Goal: Information Seeking & Learning: Learn about a topic

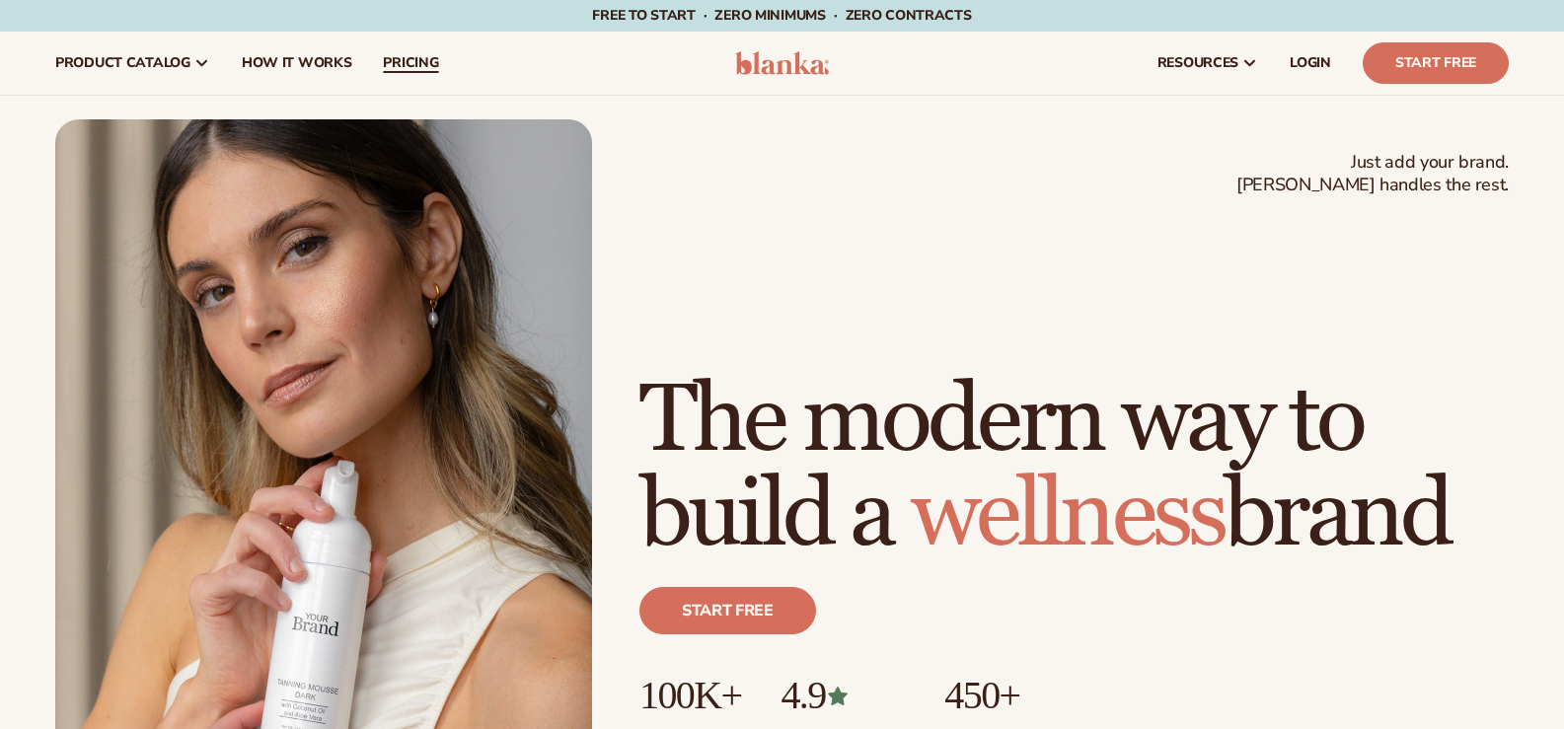
click at [415, 62] on span "pricing" at bounding box center [410, 63] width 55 height 16
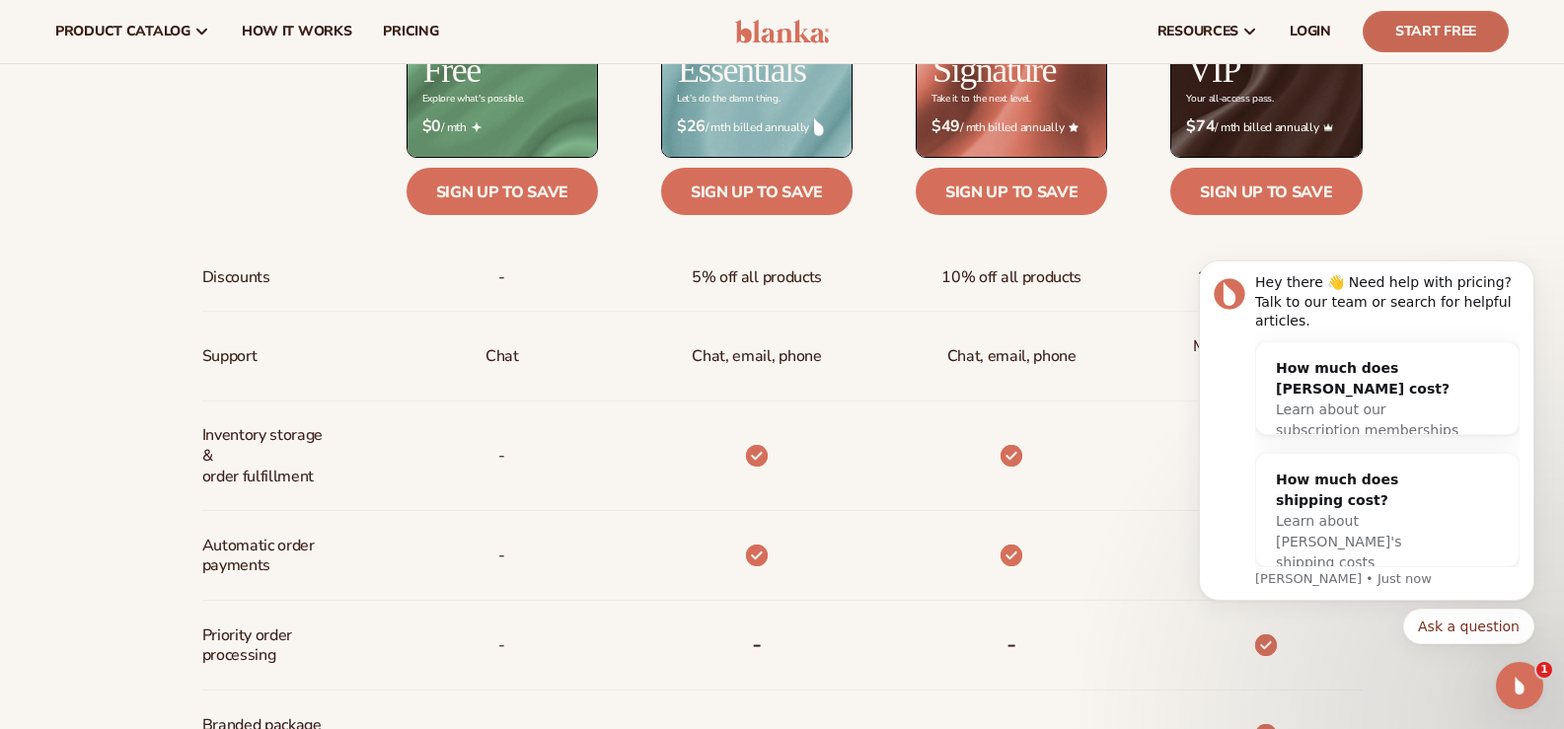
click at [1433, 36] on link "Start Free" at bounding box center [1436, 31] width 146 height 41
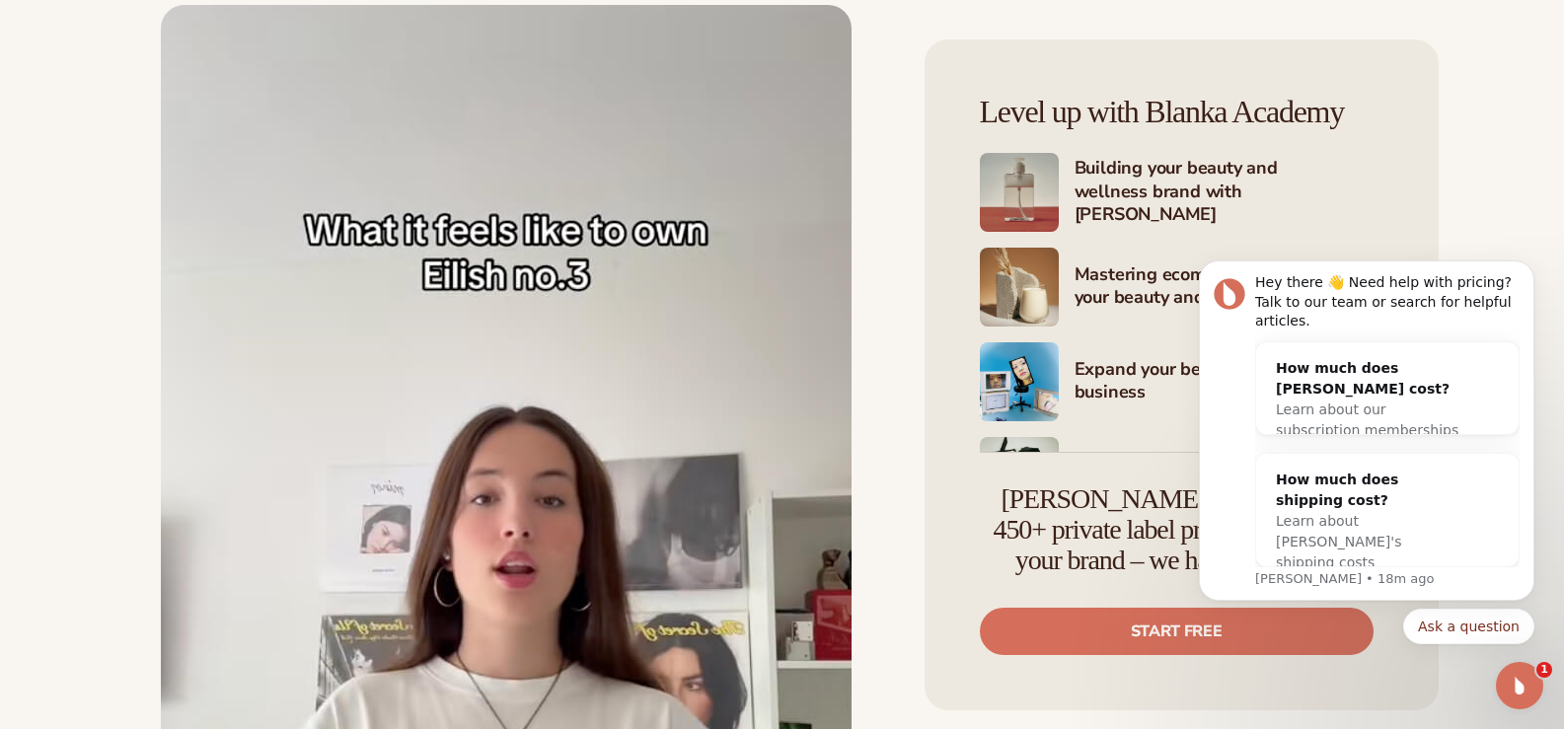
scroll to position [4342, 0]
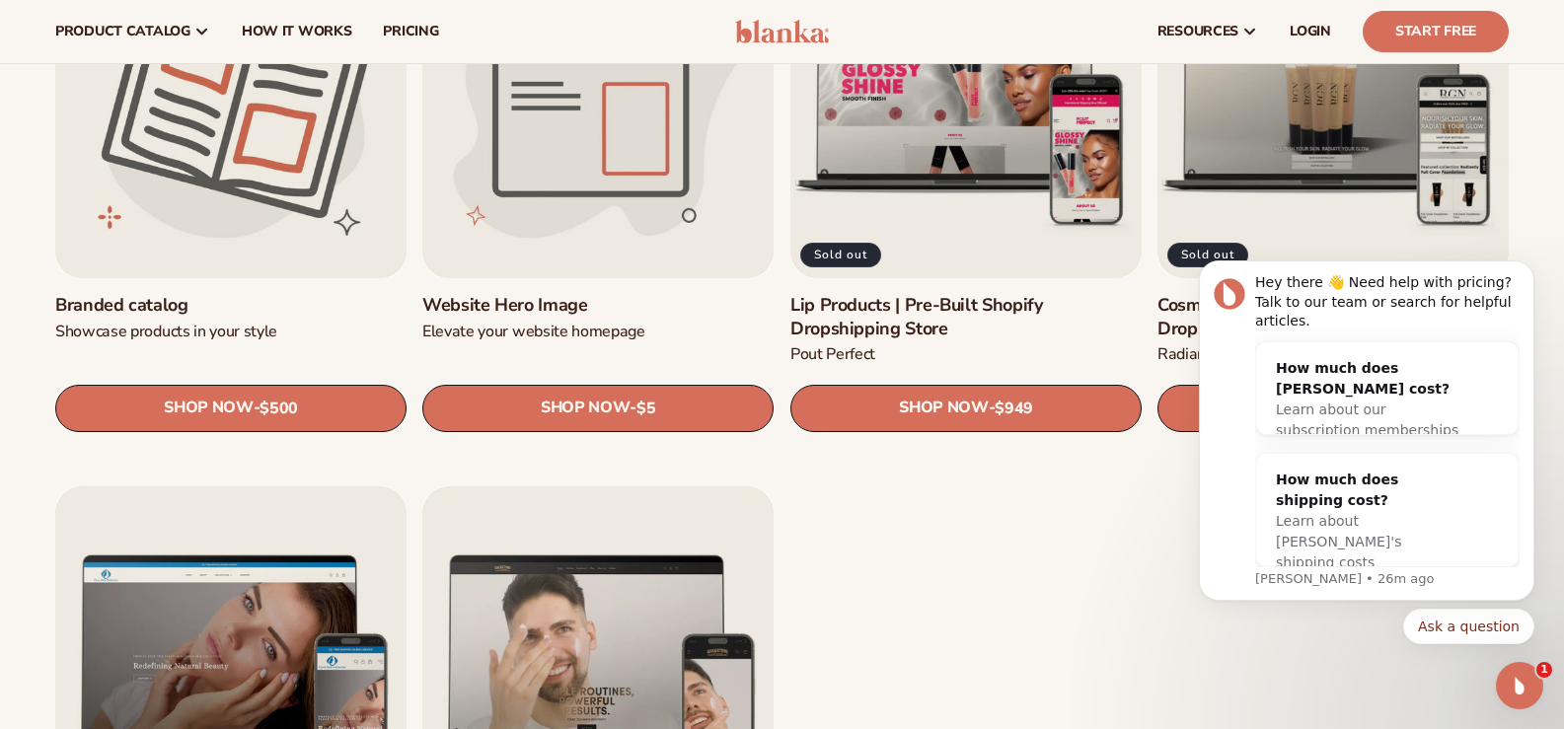
scroll to position [2368, 0]
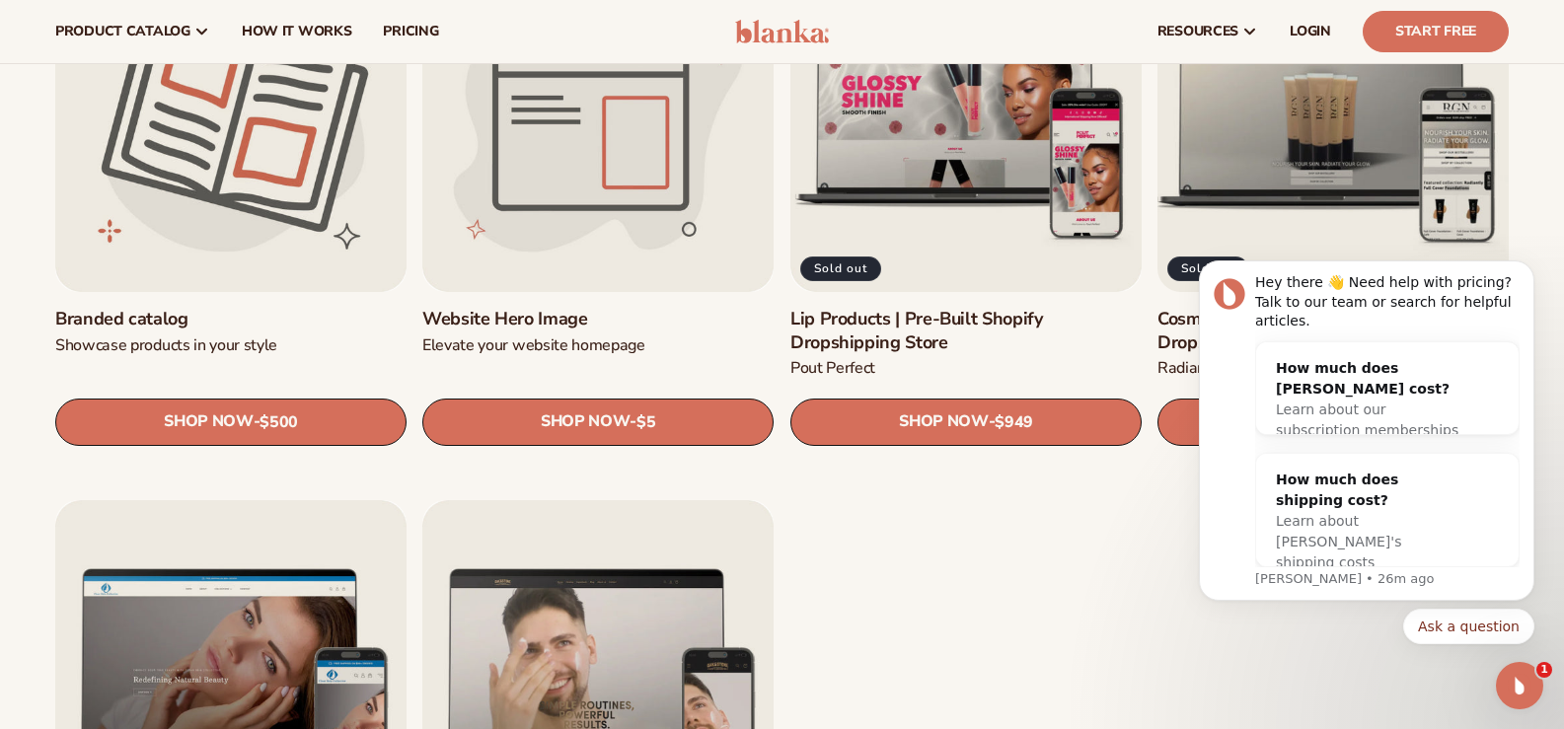
click at [1294, 308] on link "Cosmetics Products | Pre-Built Shopify Dropshipping Store" at bounding box center [1333, 331] width 351 height 46
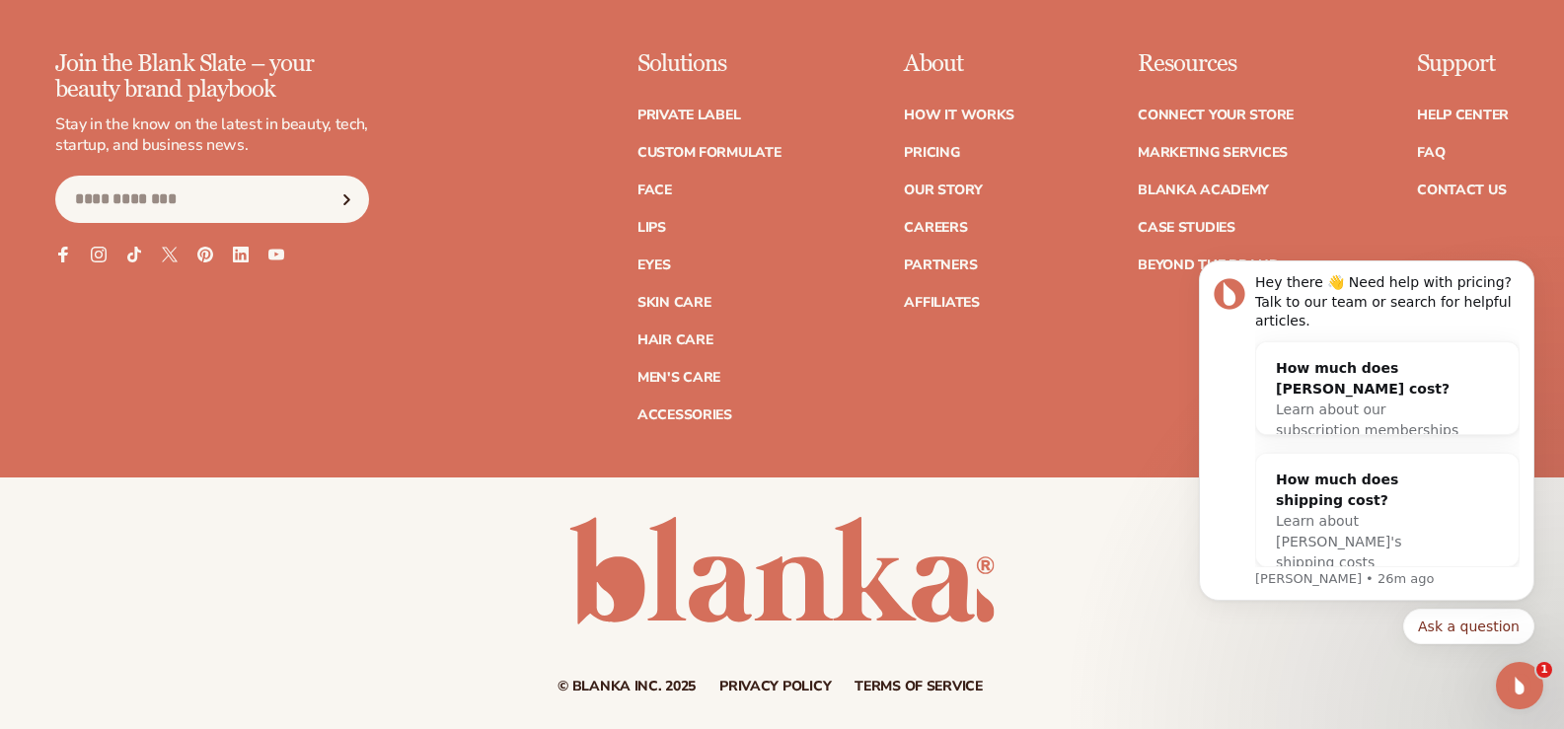
scroll to position [3014, 0]
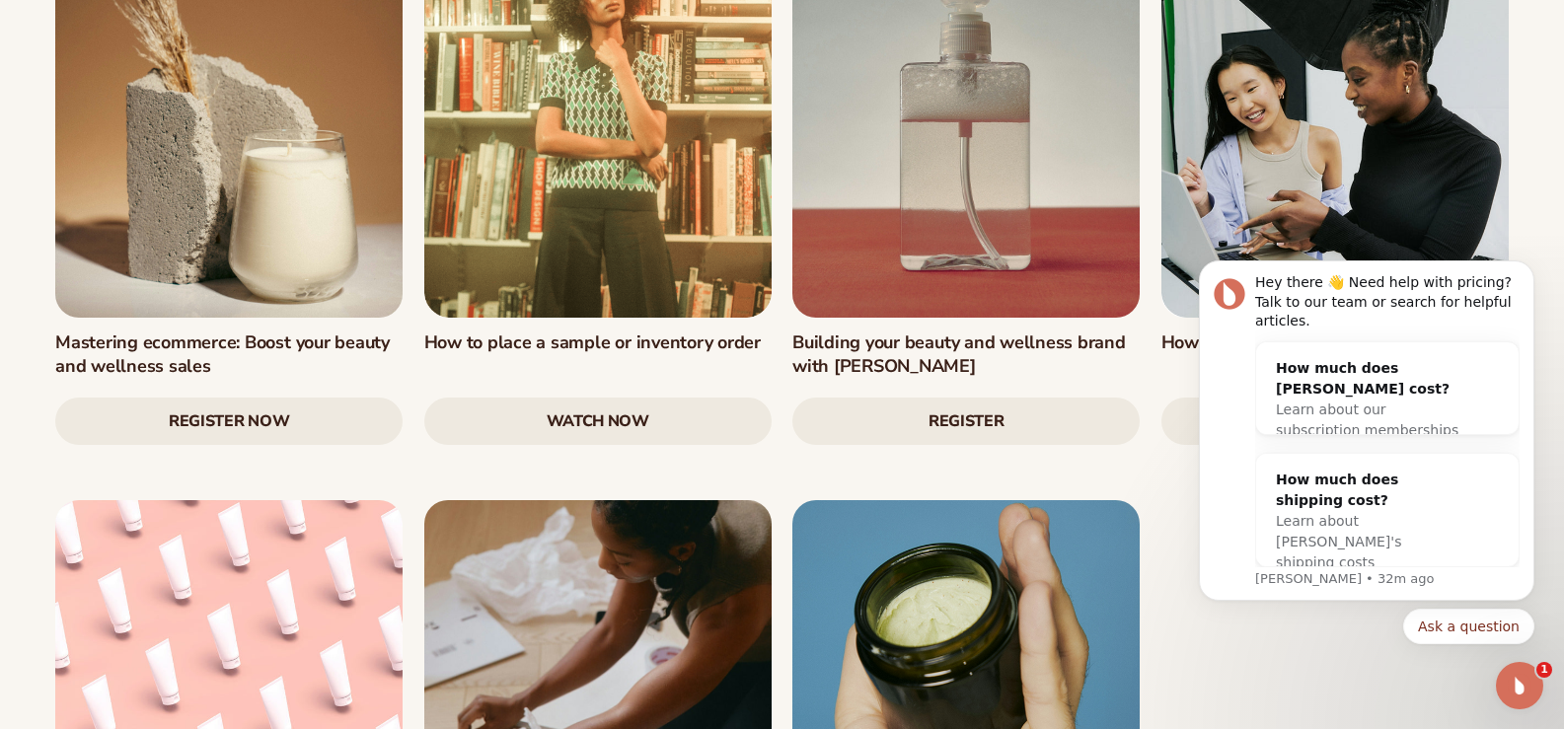
scroll to position [2862, 0]
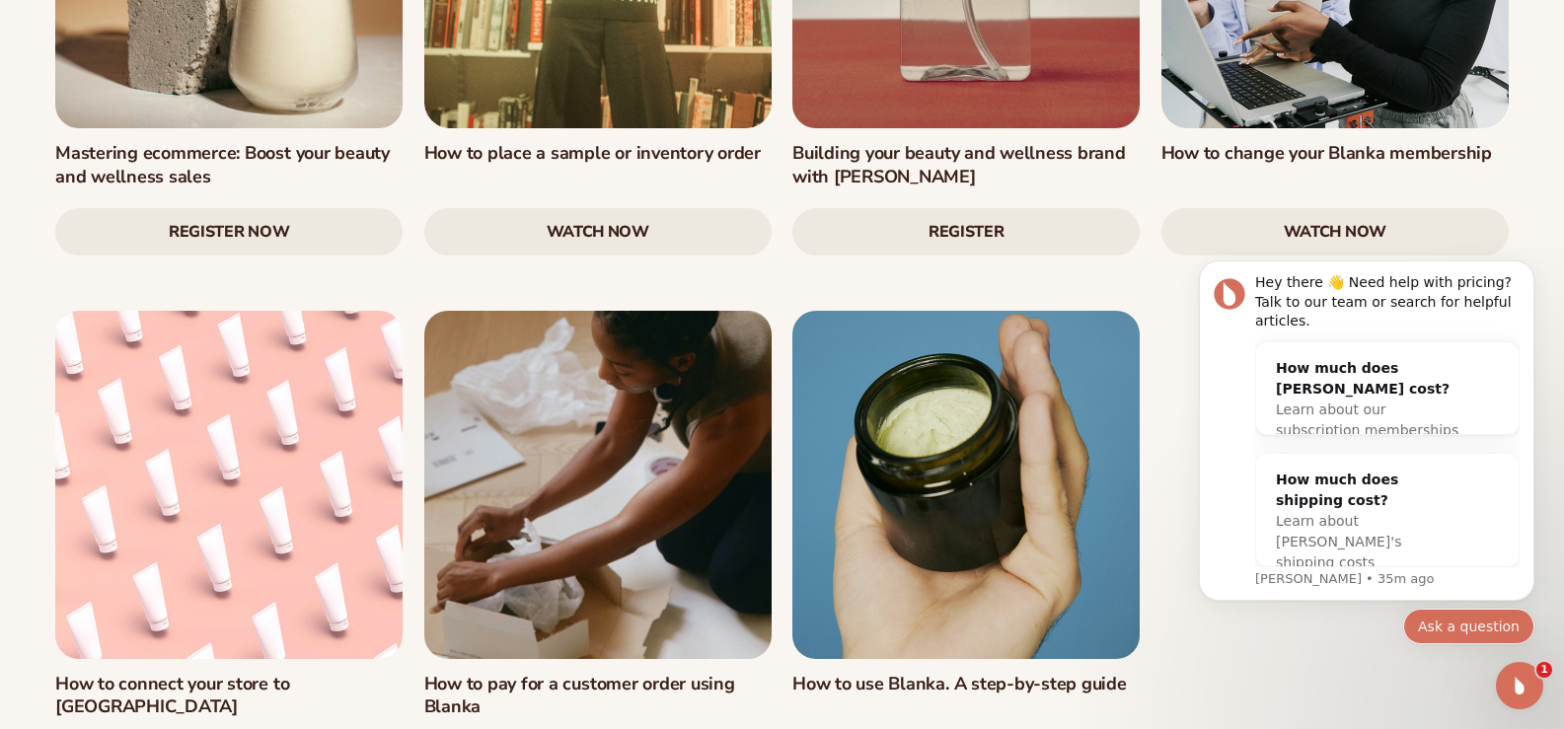
click at [1475, 626] on button "Ask a question" at bounding box center [1468, 627] width 131 height 36
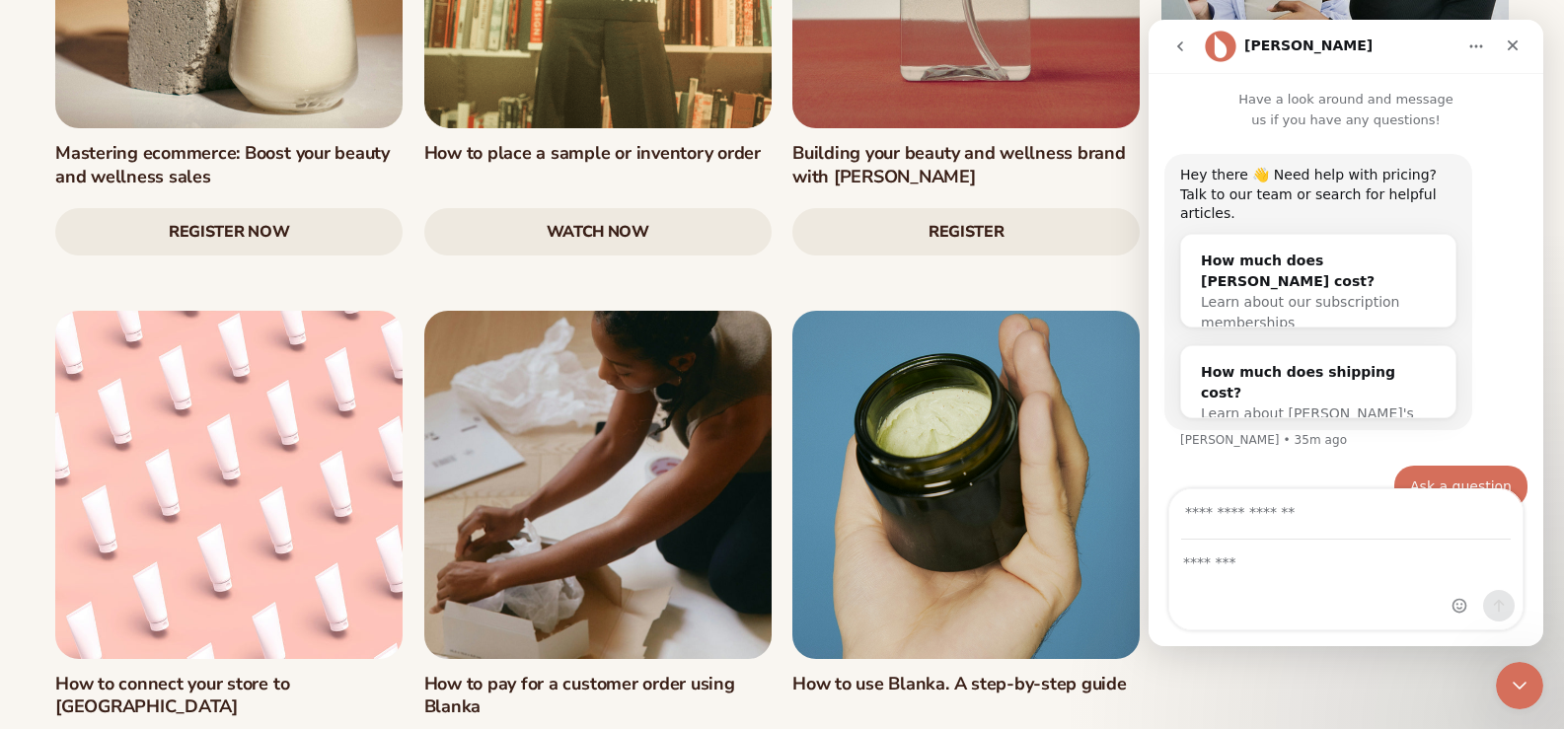
scroll to position [22, 0]
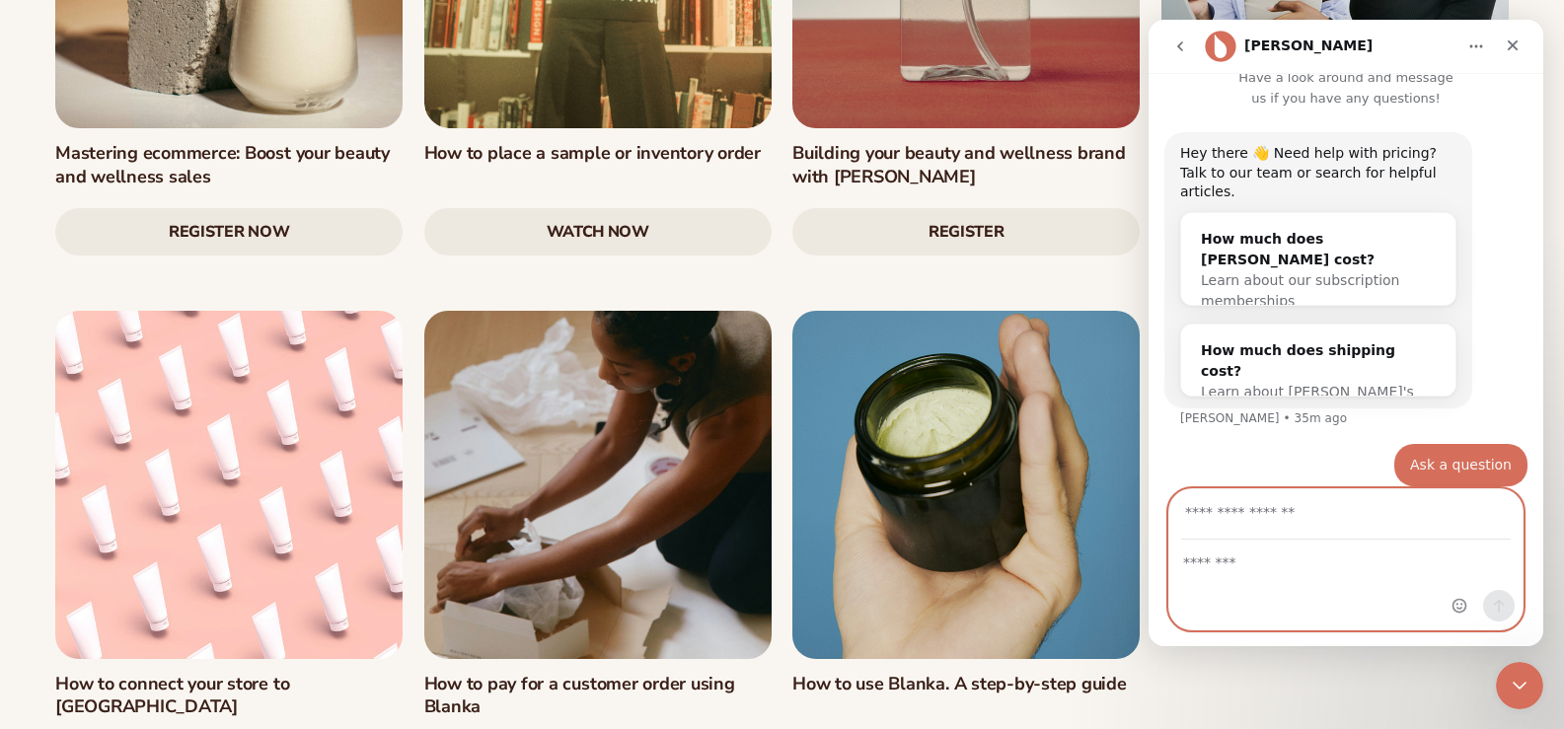
click at [1224, 560] on textarea "Message…" at bounding box center [1345, 558] width 353 height 34
paste textarea "**********"
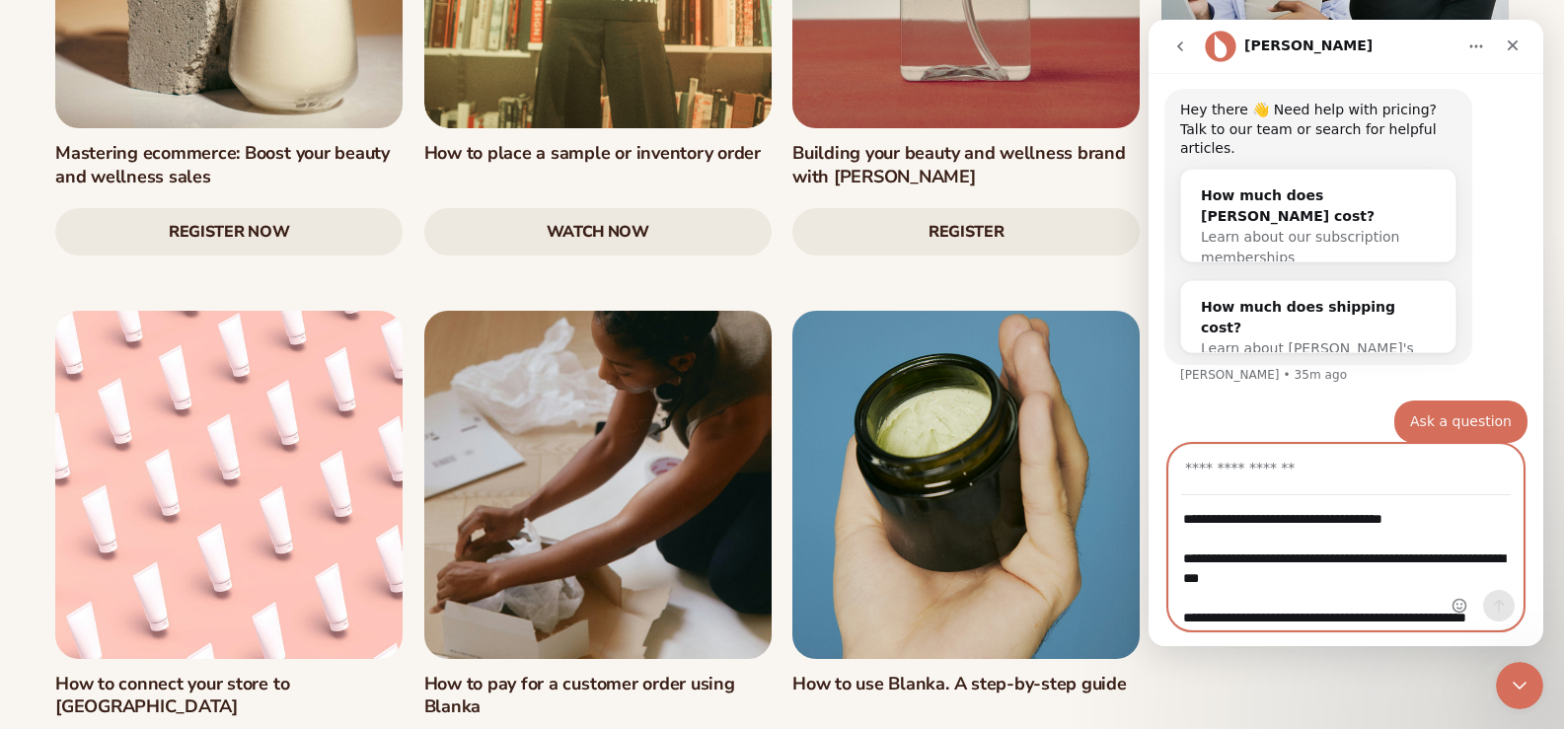
scroll to position [66, 0]
type textarea "**********"
click at [1247, 457] on input "Your email" at bounding box center [1346, 470] width 330 height 50
type input "**********"
click at [1215, 621] on textarea "**********" at bounding box center [1345, 562] width 353 height 133
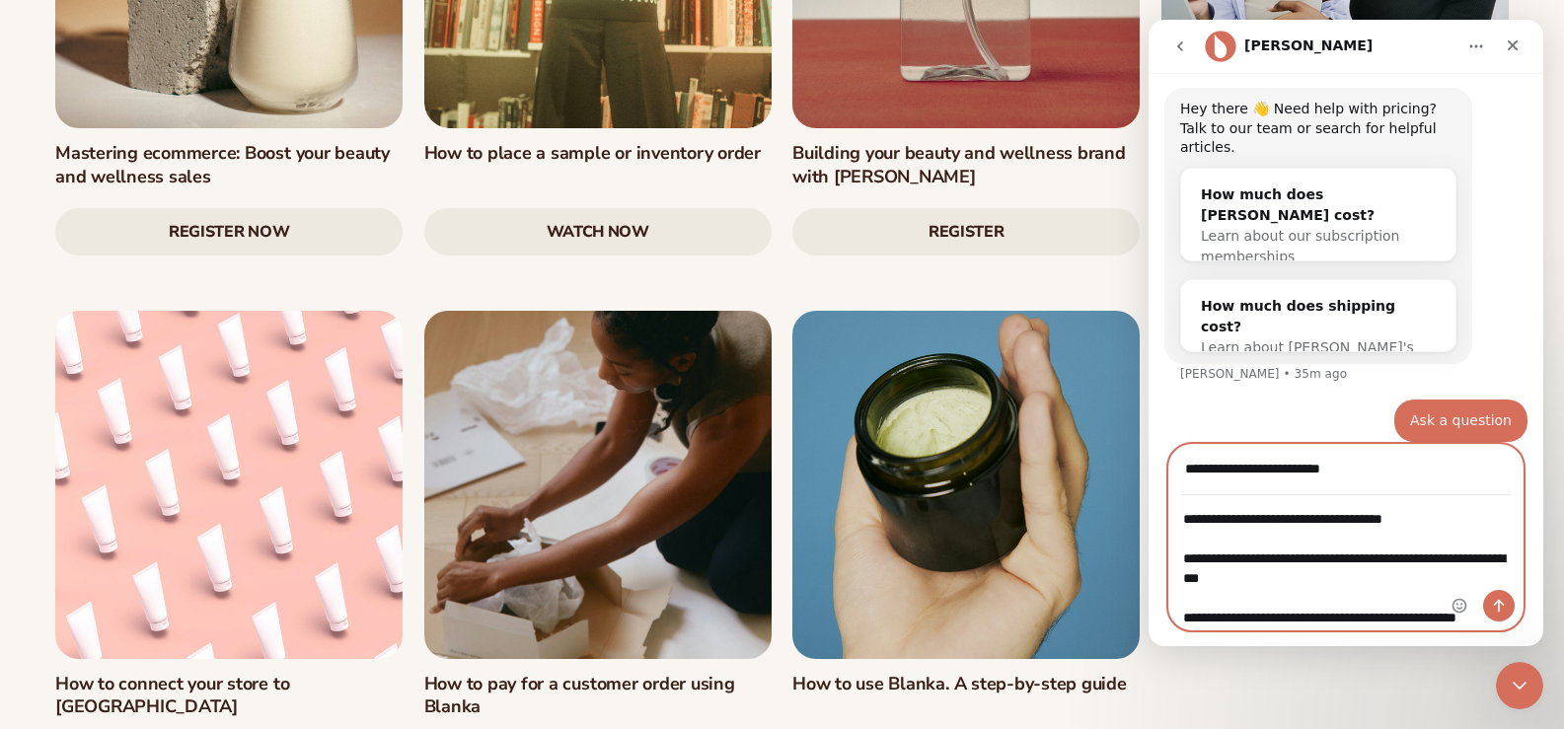
scroll to position [0, 0]
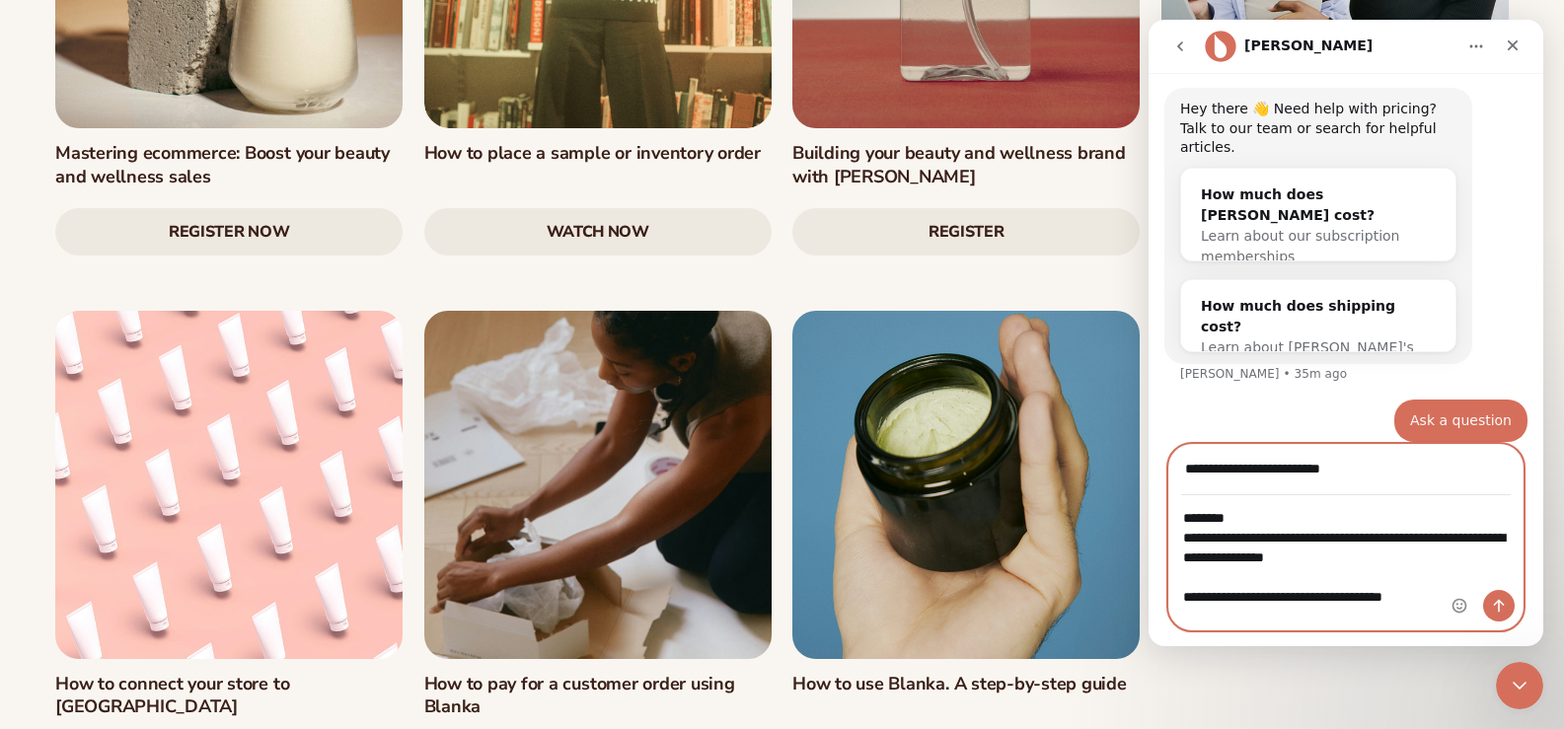
drag, startPoint x: 1237, startPoint y: 518, endPoint x: 1181, endPoint y: 508, distance: 57.1
click at [1181, 508] on textarea "**********" at bounding box center [1345, 562] width 353 height 133
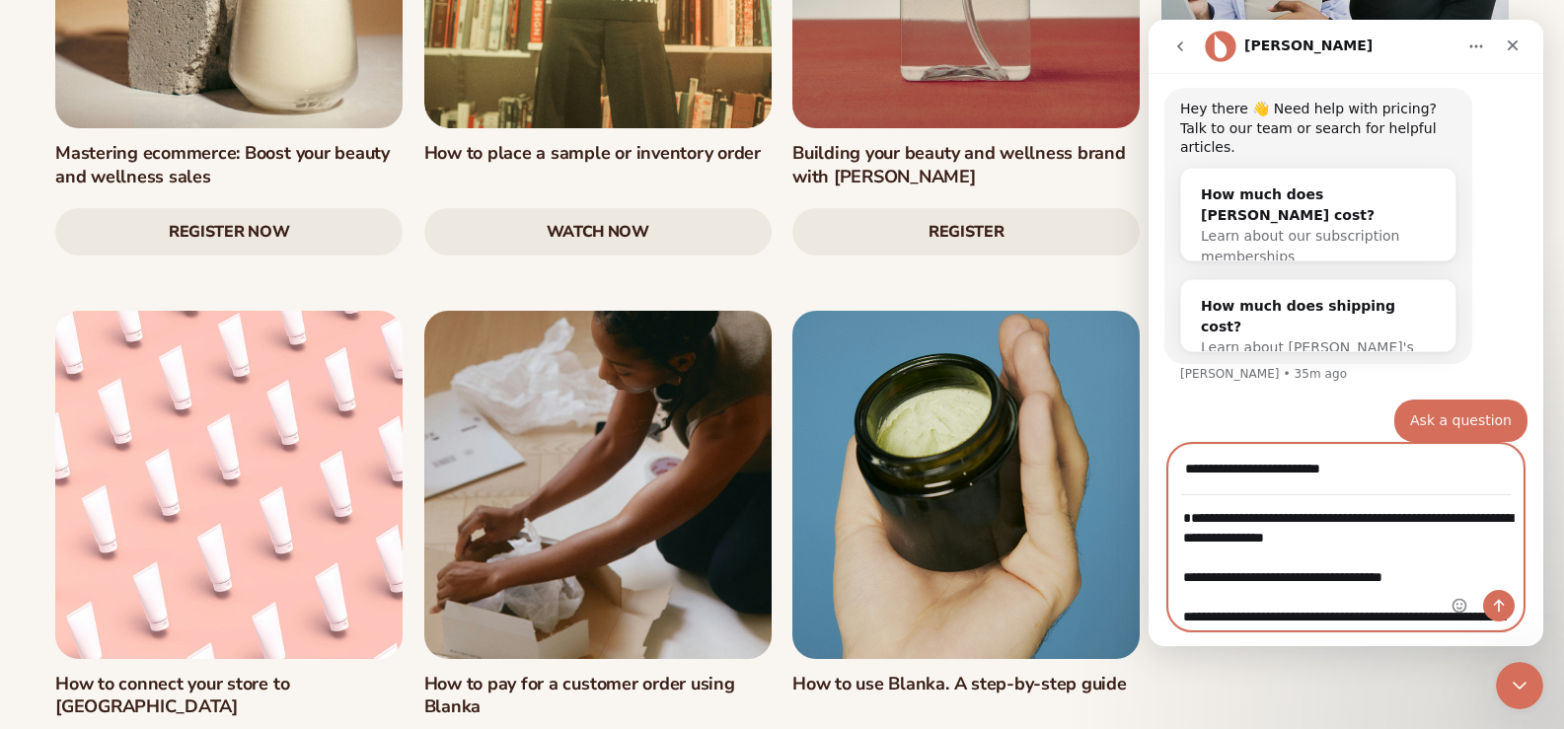
drag, startPoint x: 1275, startPoint y: 560, endPoint x: 1465, endPoint y: 539, distance: 191.6
click at [1465, 539] on div "**********" at bounding box center [1345, 562] width 353 height 133
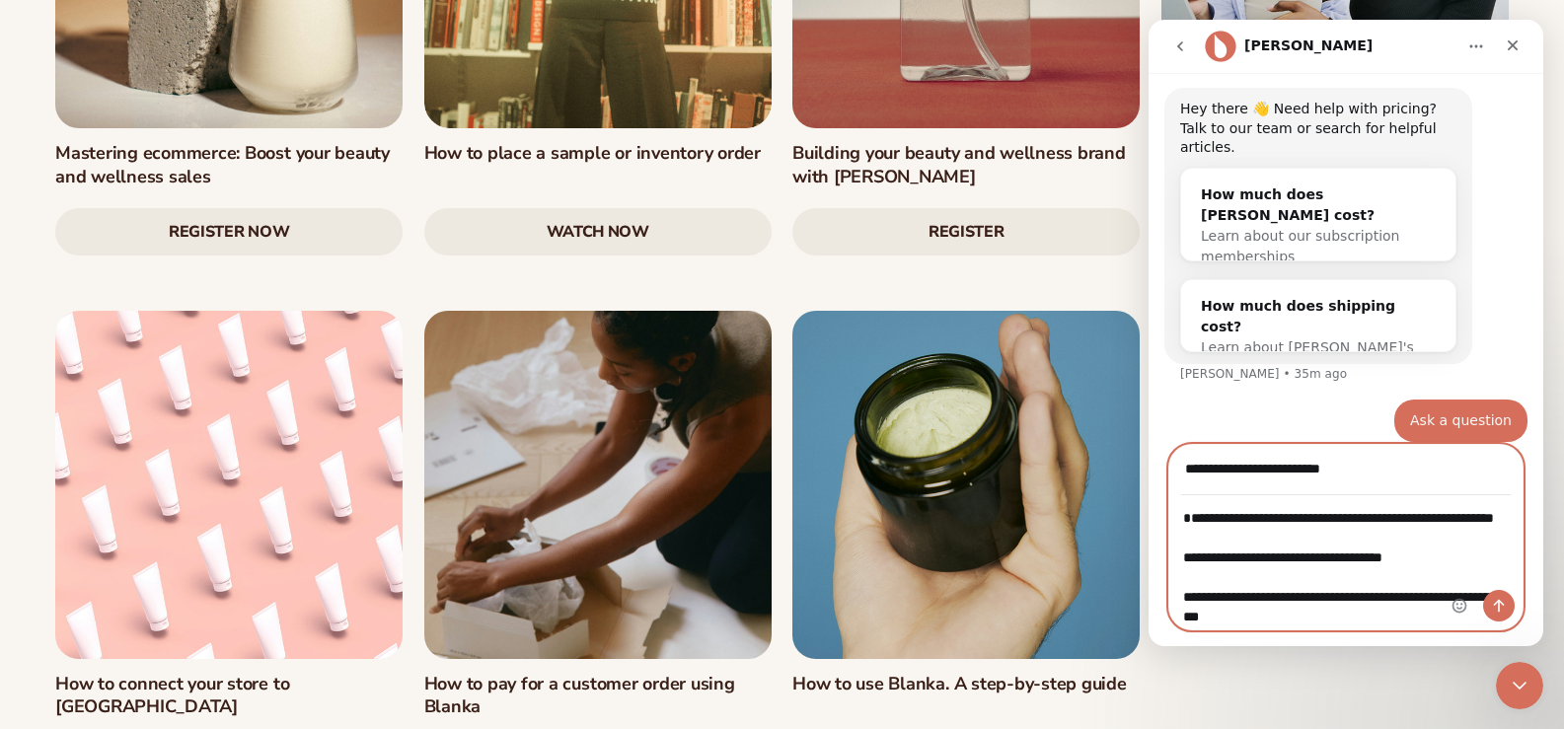
type textarea "**********"
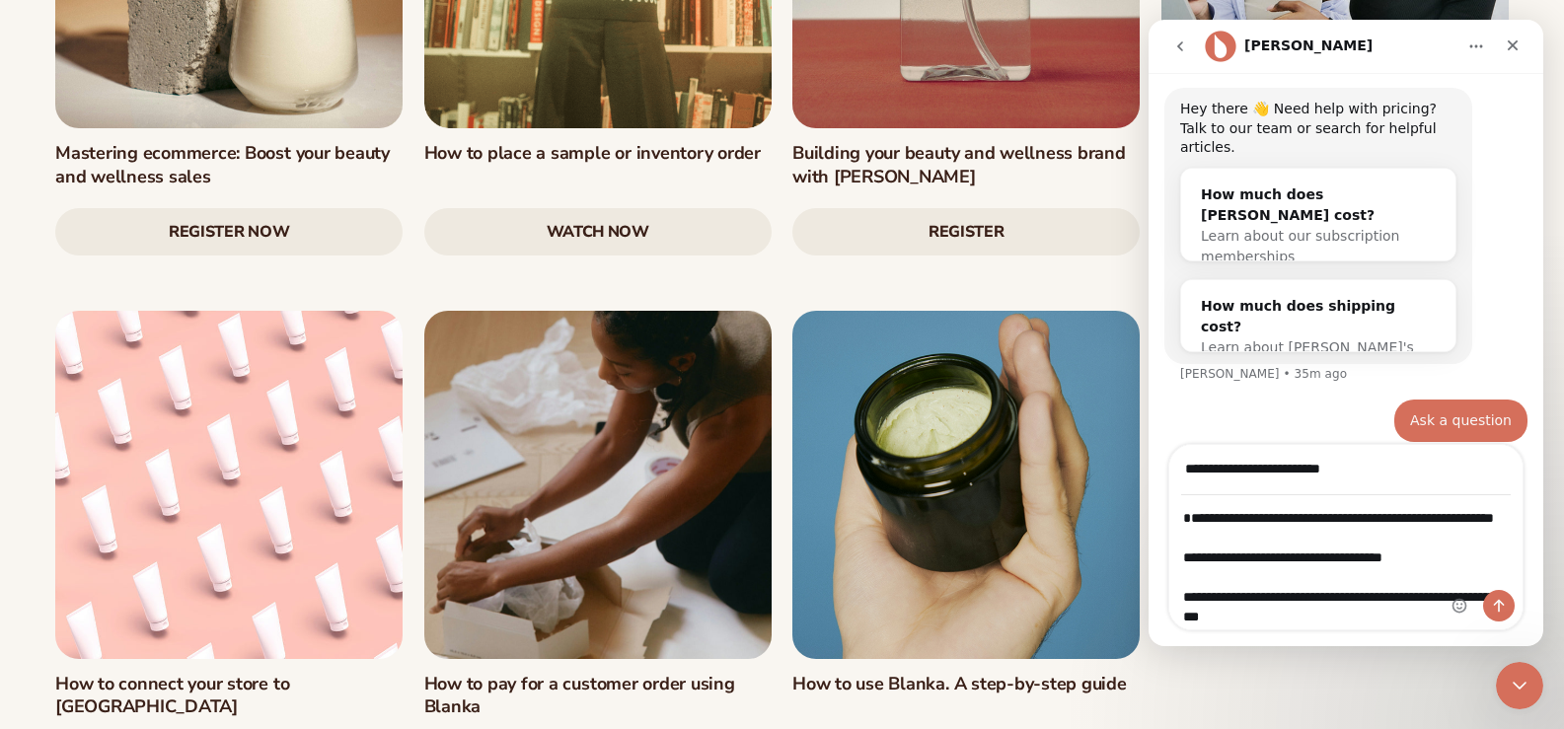
click at [1466, 539] on div "Intercom messenger" at bounding box center [1484, 537] width 78 height 185
click at [1460, 542] on div "Intercom messenger" at bounding box center [1484, 537] width 78 height 185
click at [1462, 536] on div "Intercom messenger" at bounding box center [1484, 537] width 78 height 185
click at [1448, 536] on div "Intercom messenger" at bounding box center [1484, 537] width 78 height 185
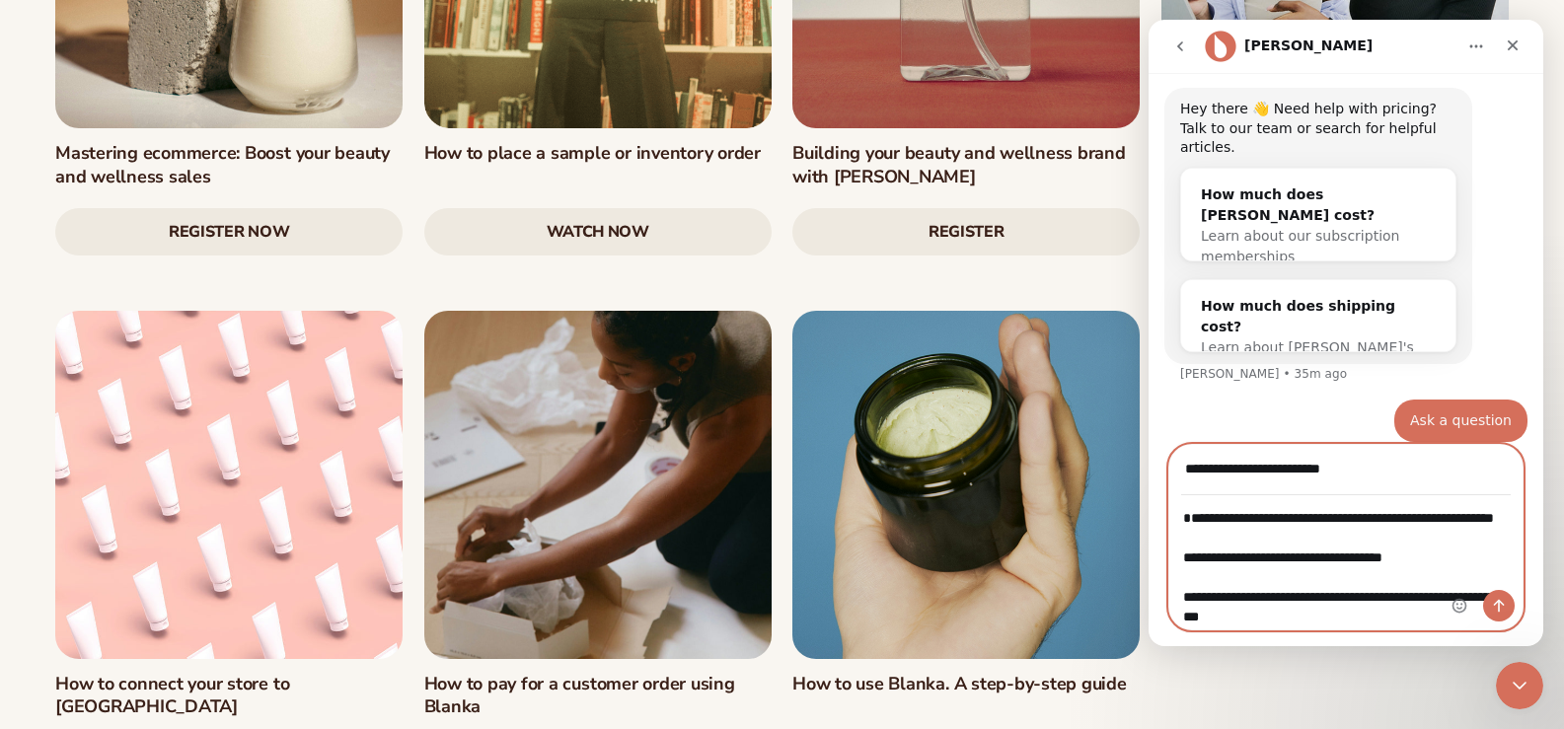
click at [1340, 522] on textarea "**********" at bounding box center [1345, 562] width 353 height 133
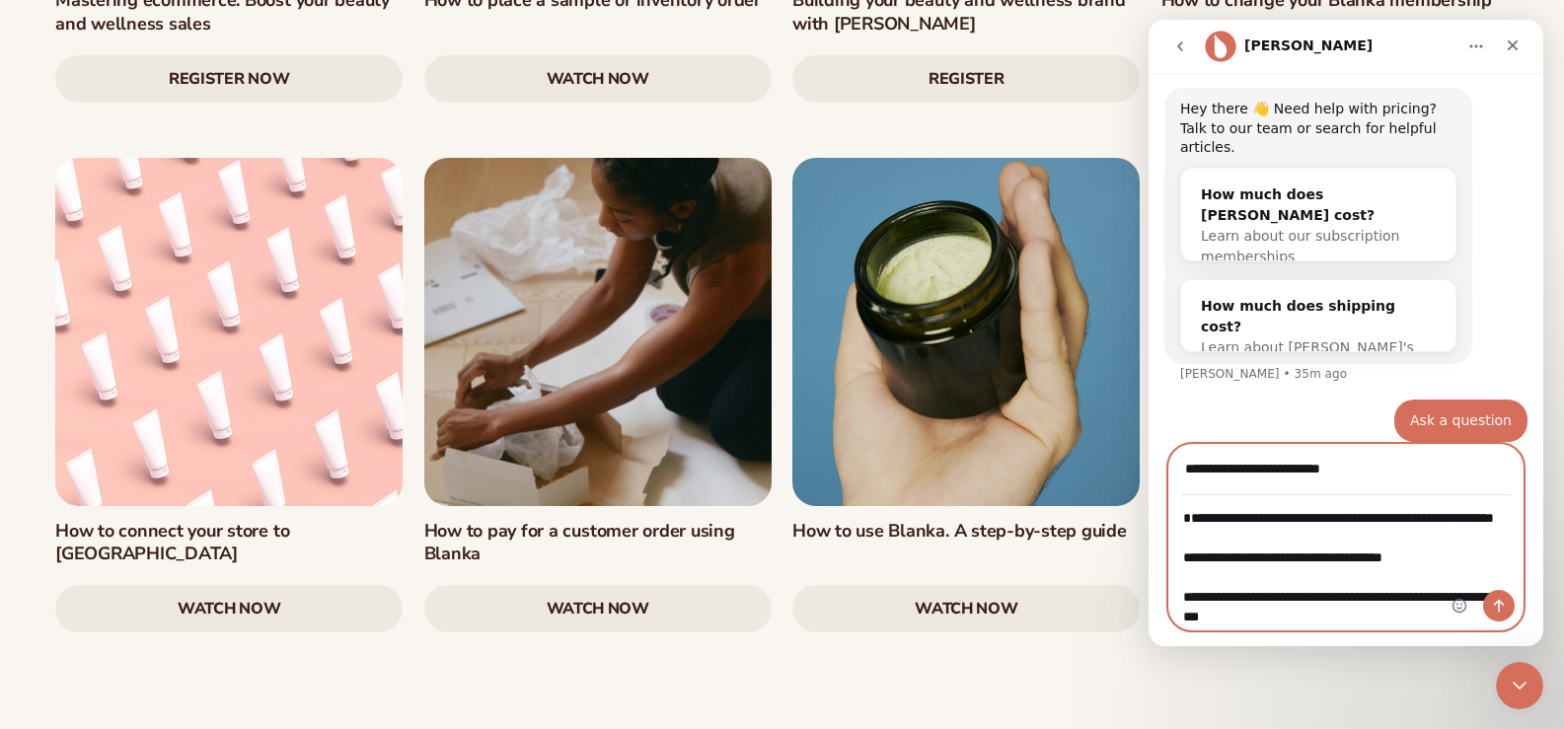
scroll to position [3059, 0]
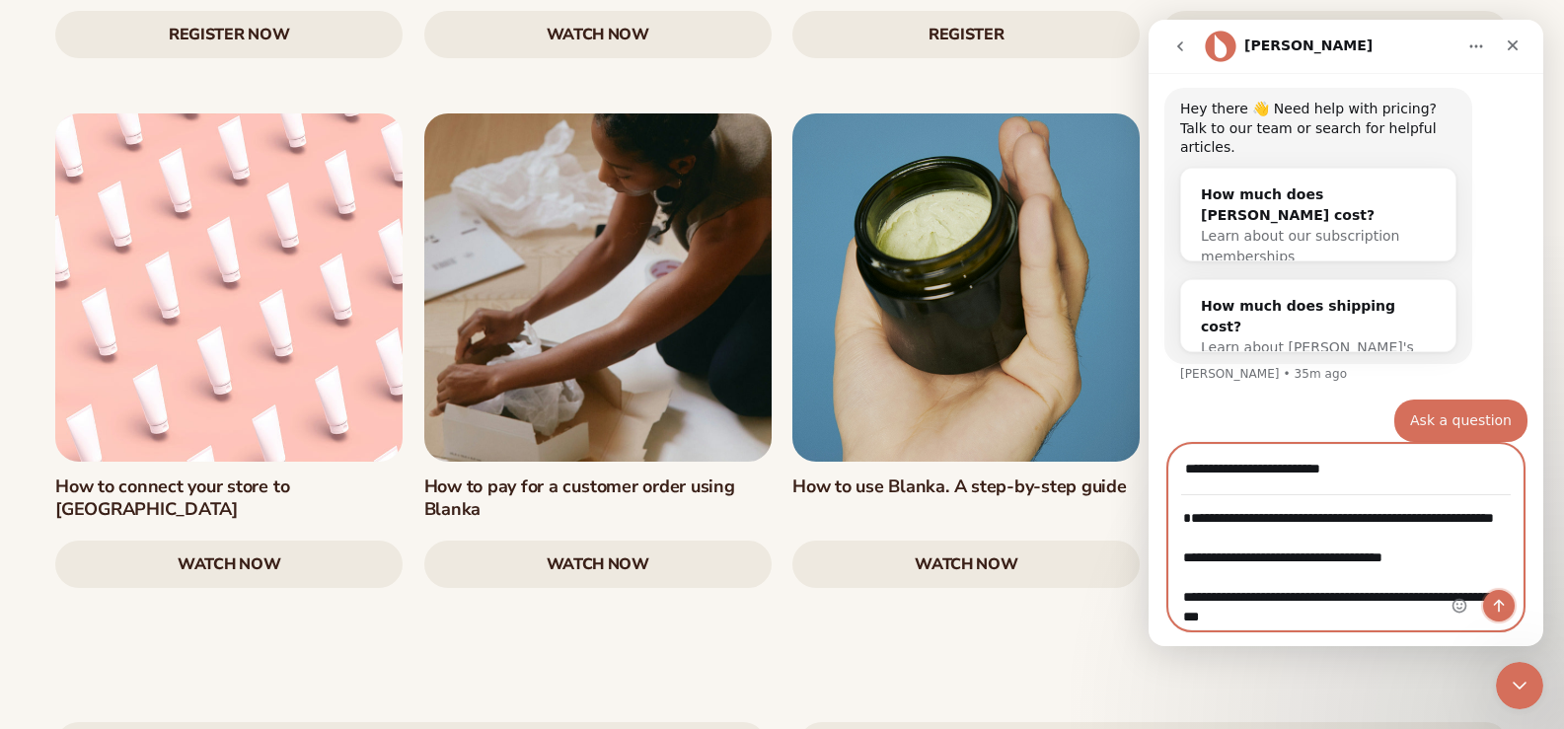
click at [1495, 607] on icon "Send a message…" at bounding box center [1499, 606] width 16 height 16
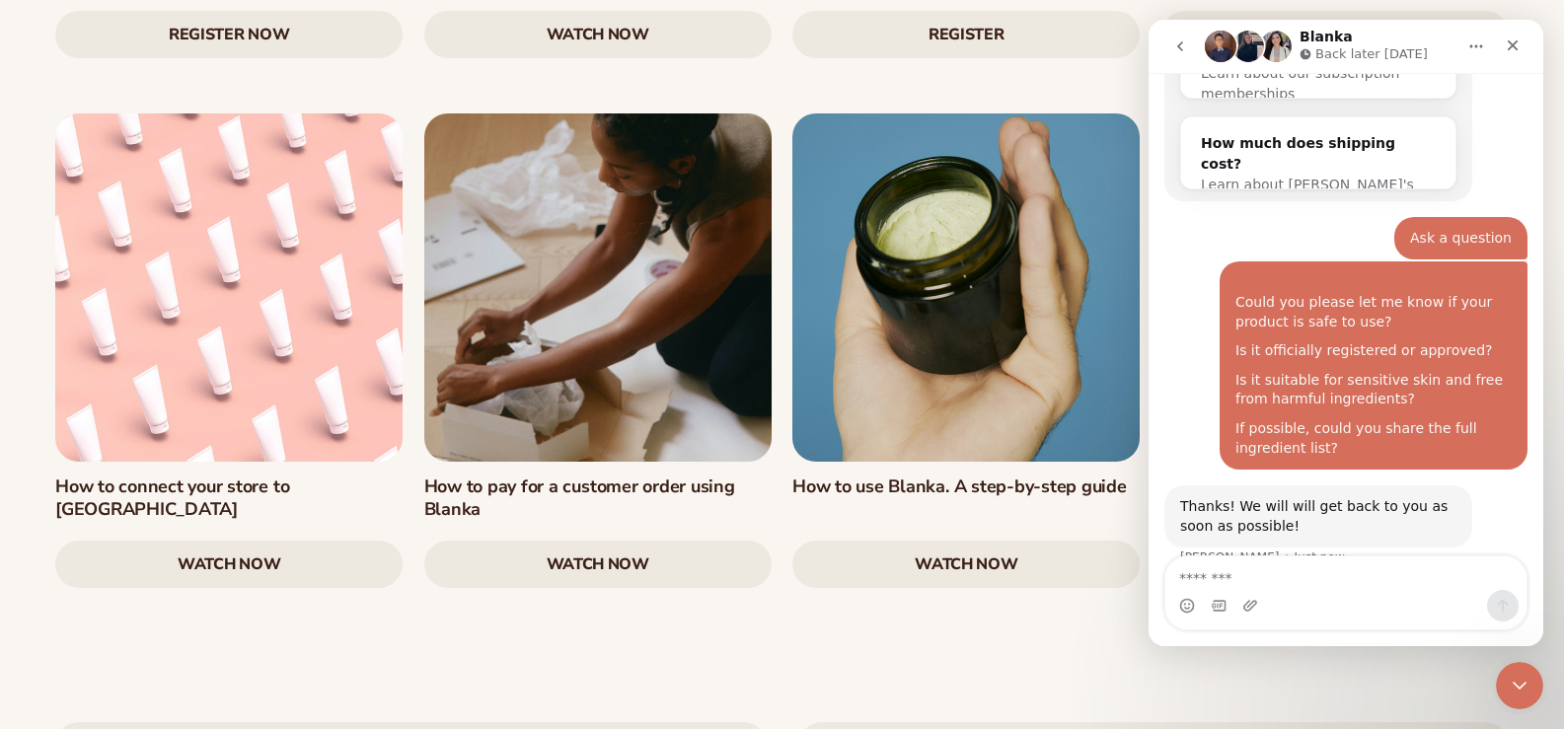
scroll to position [298, 0]
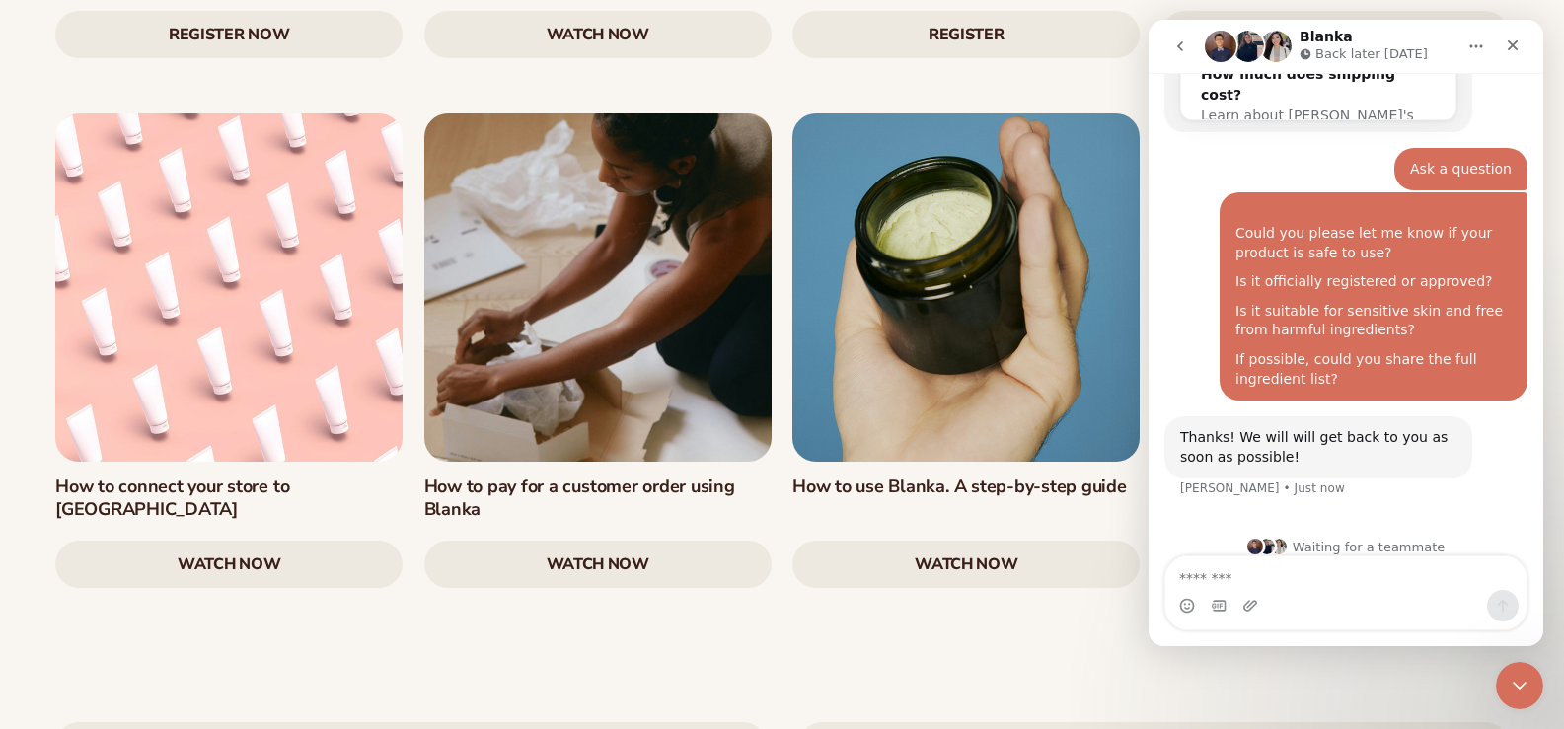
click at [1522, 681] on icon "Close Intercom Messenger" at bounding box center [1520, 686] width 24 height 24
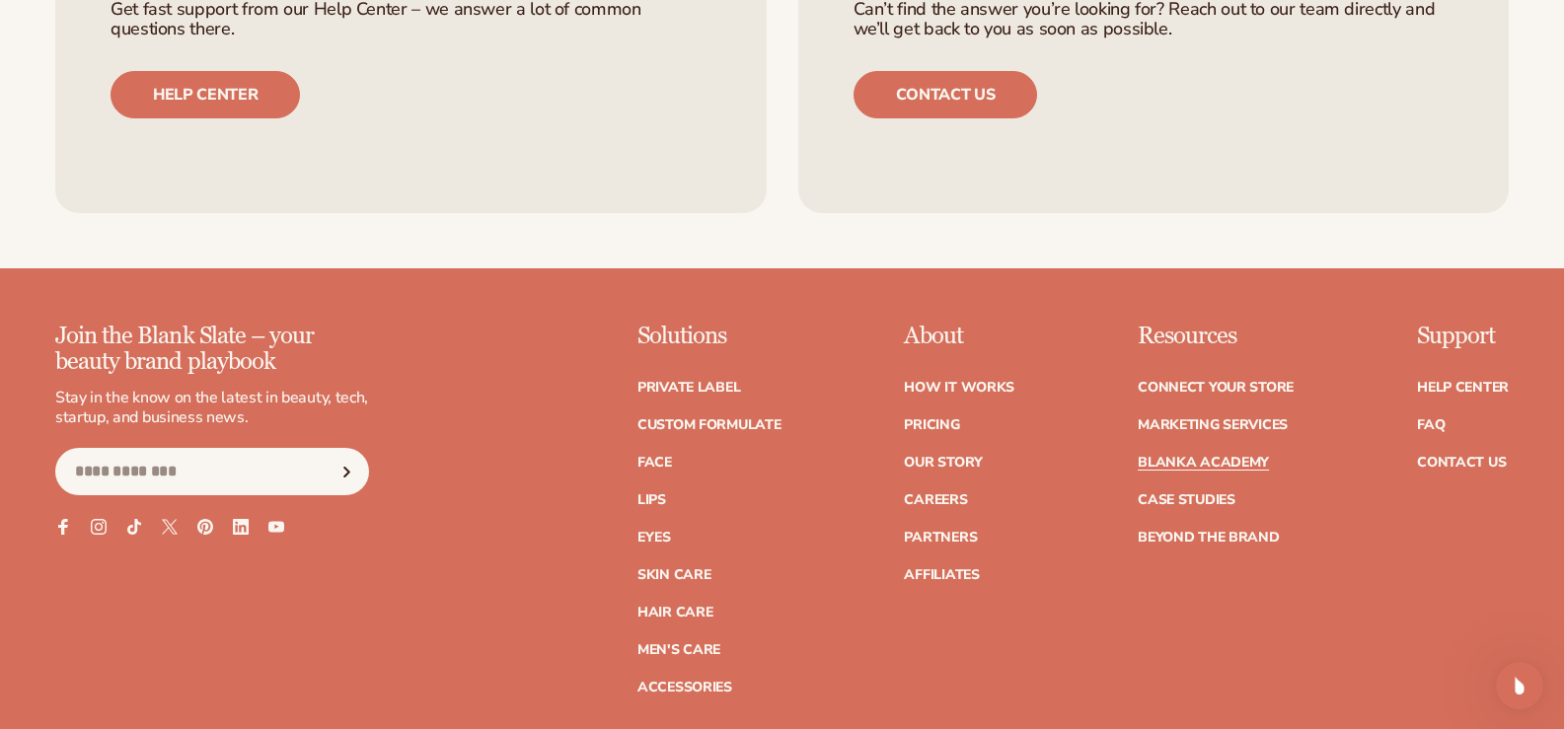
scroll to position [3947, 0]
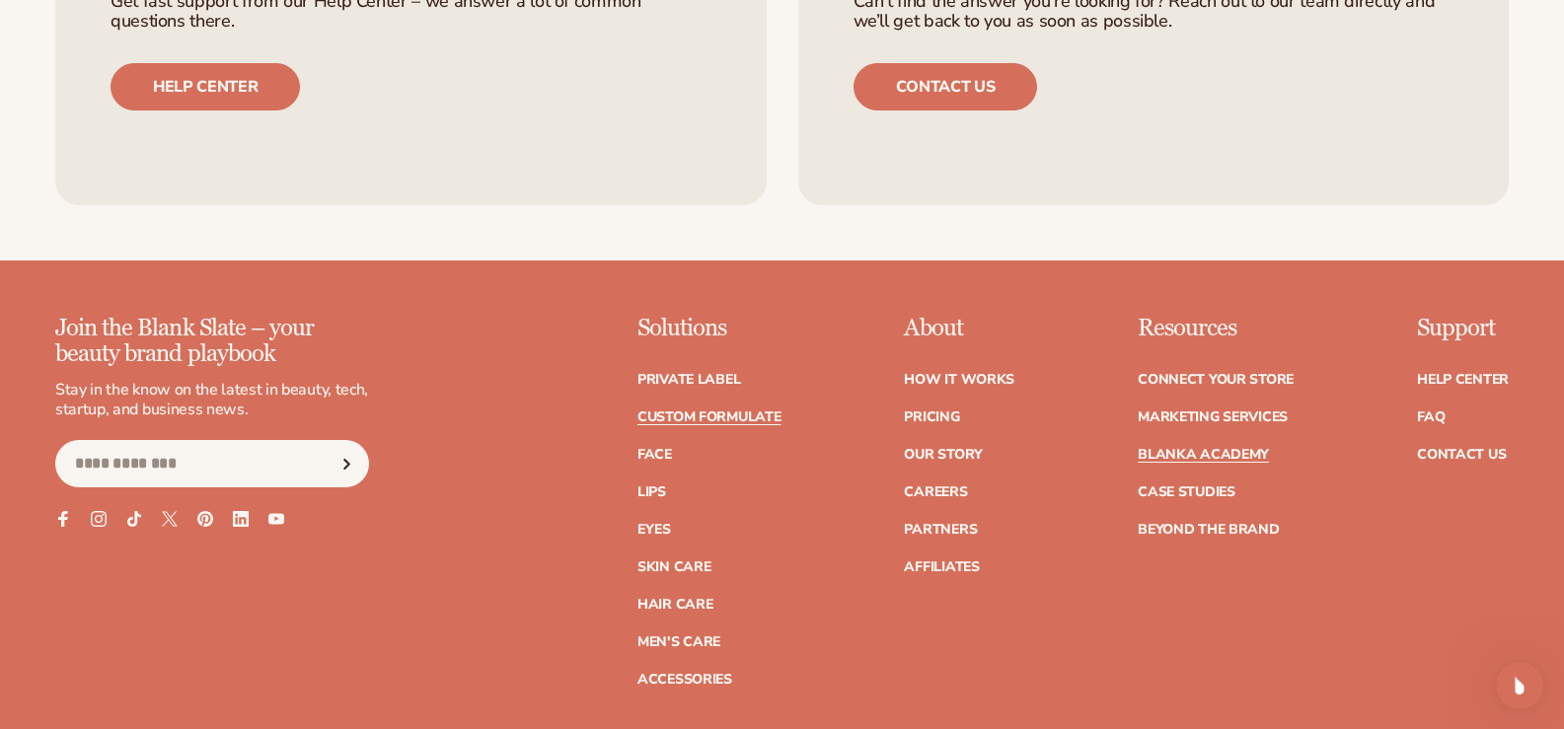
click at [710, 411] on link "Custom formulate" at bounding box center [709, 418] width 144 height 14
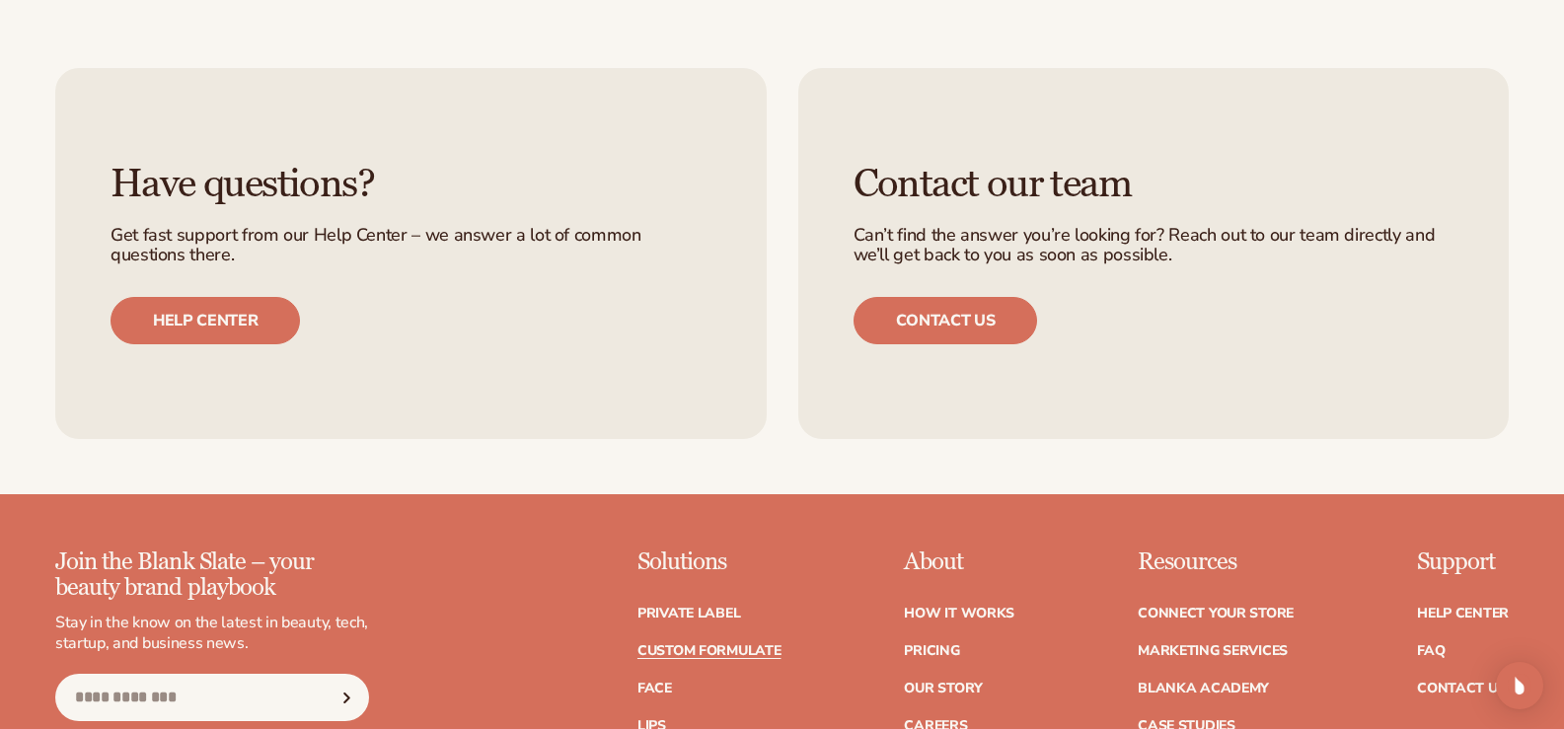
scroll to position [2664, 0]
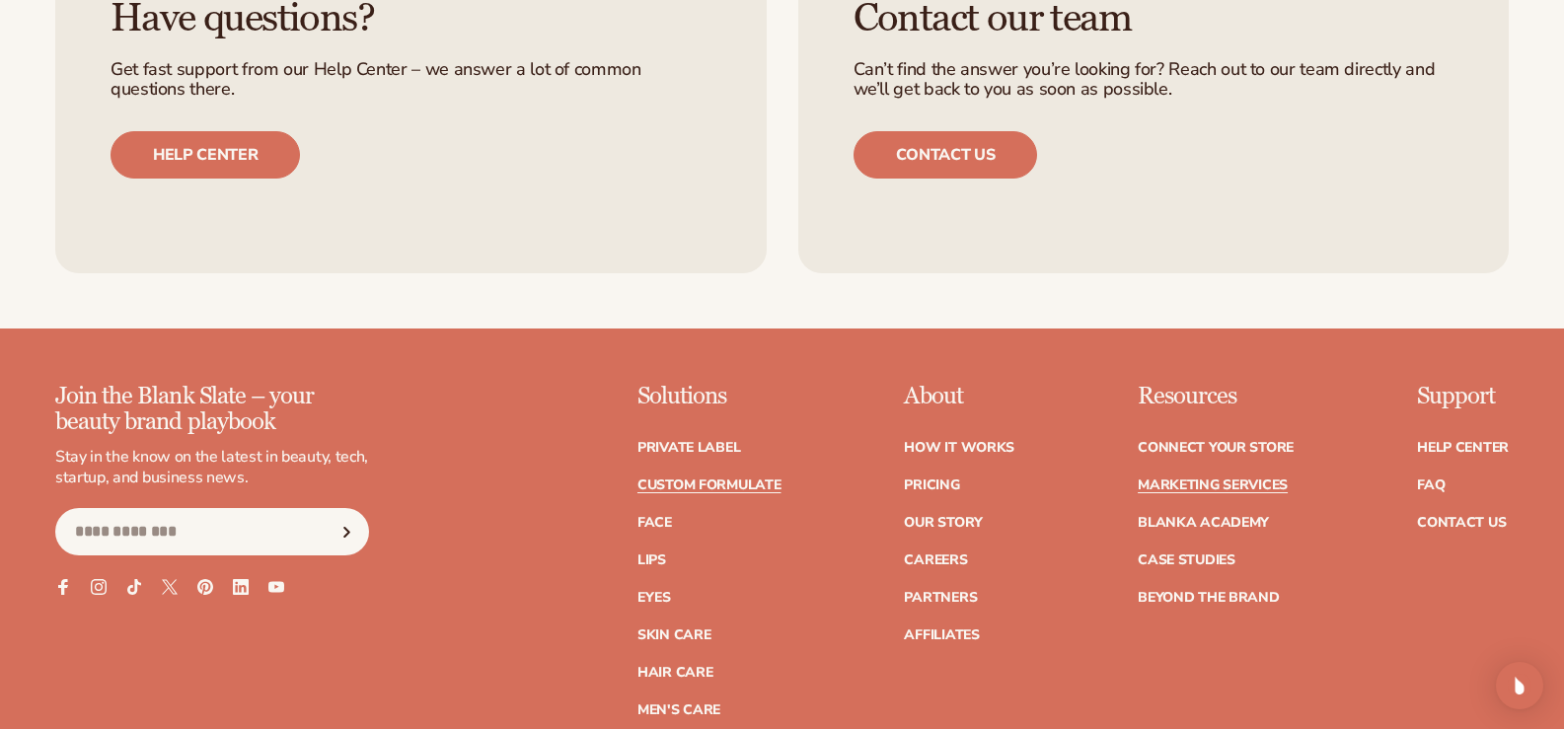
click at [1215, 486] on link "Marketing services" at bounding box center [1213, 486] width 150 height 14
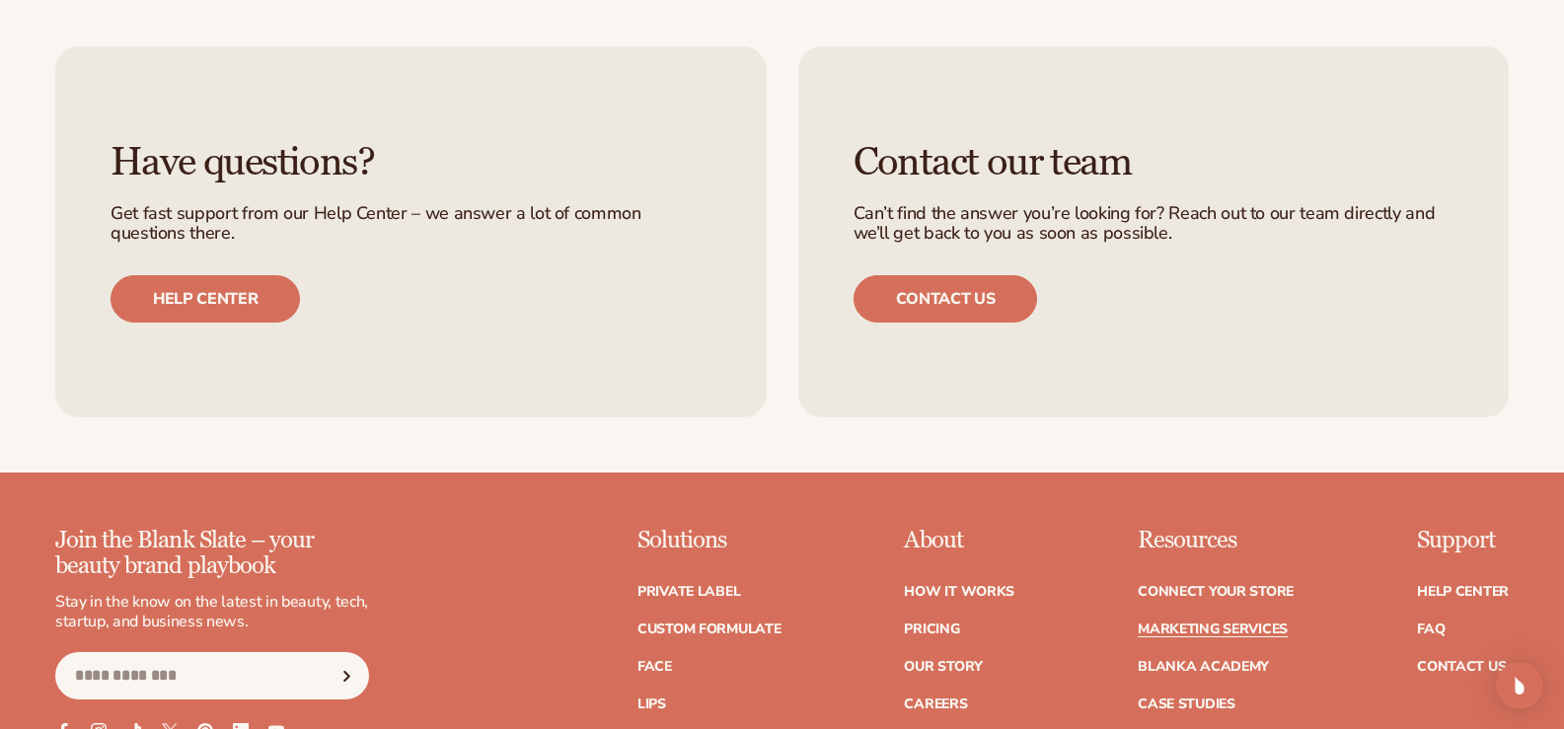
scroll to position [4342, 0]
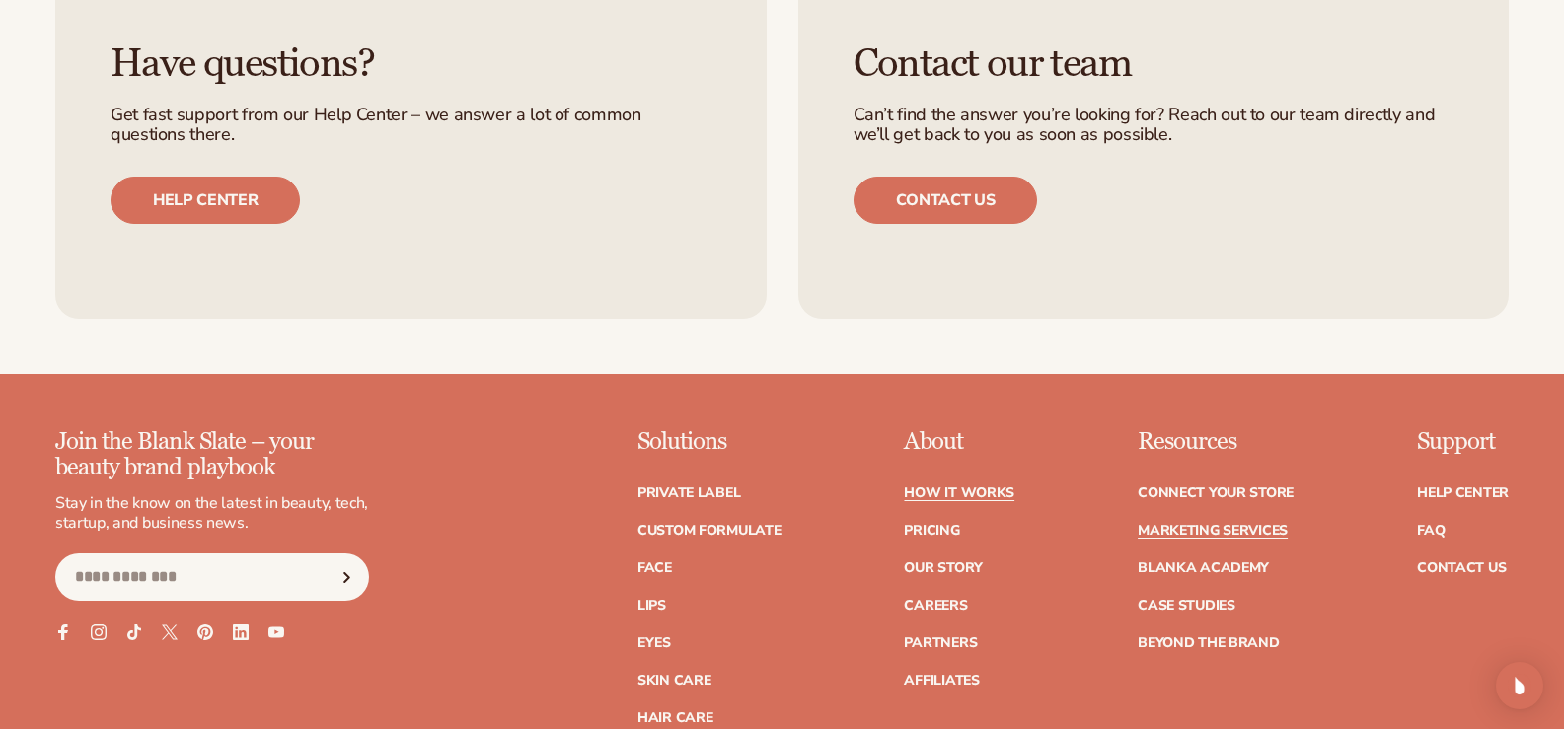
click at [989, 486] on link "How It Works" at bounding box center [959, 493] width 111 height 14
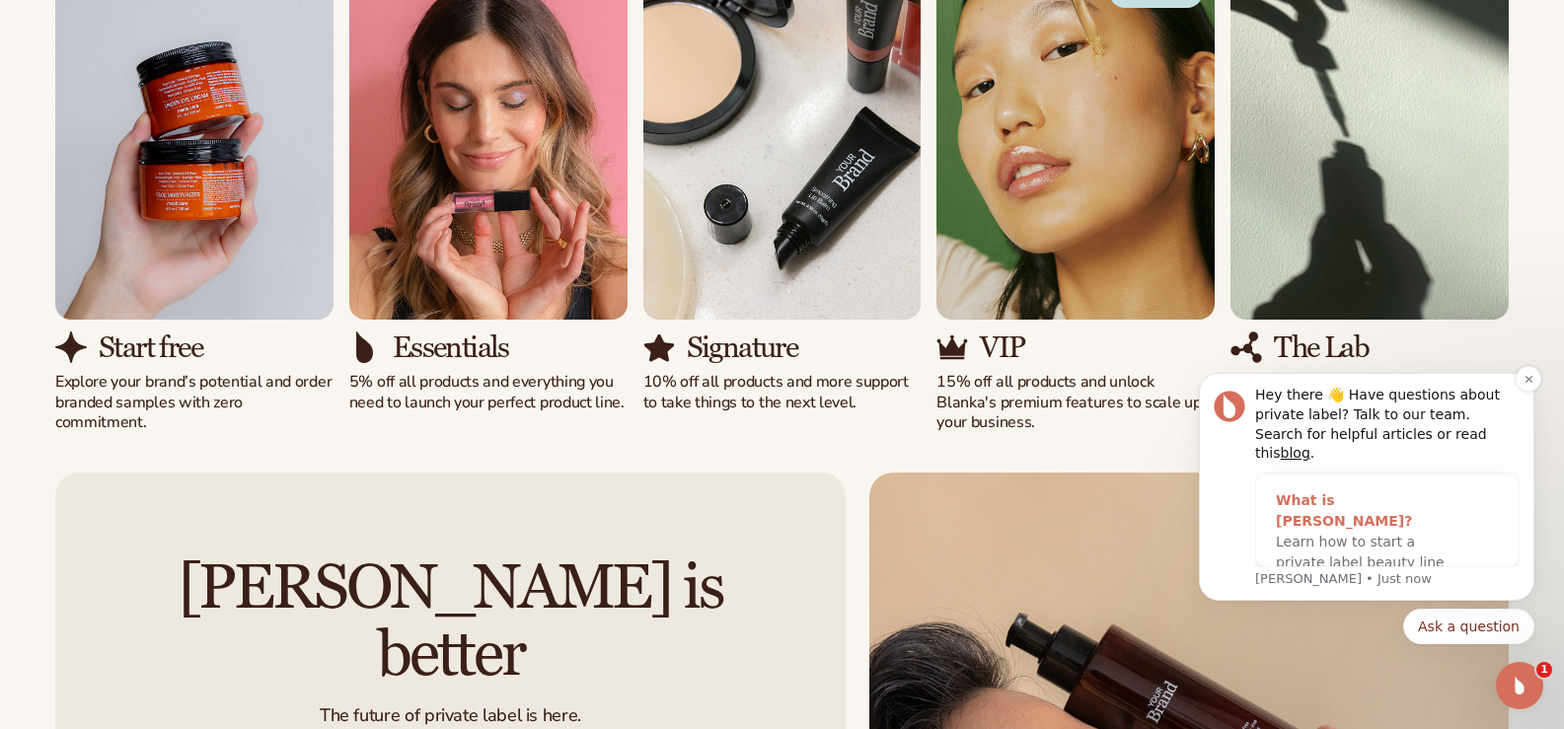
scroll to position [1380, 0]
click at [1461, 436] on div "Hey there 👋 Have questions about private label? Talk to our team. Search for he…" at bounding box center [1387, 424] width 264 height 77
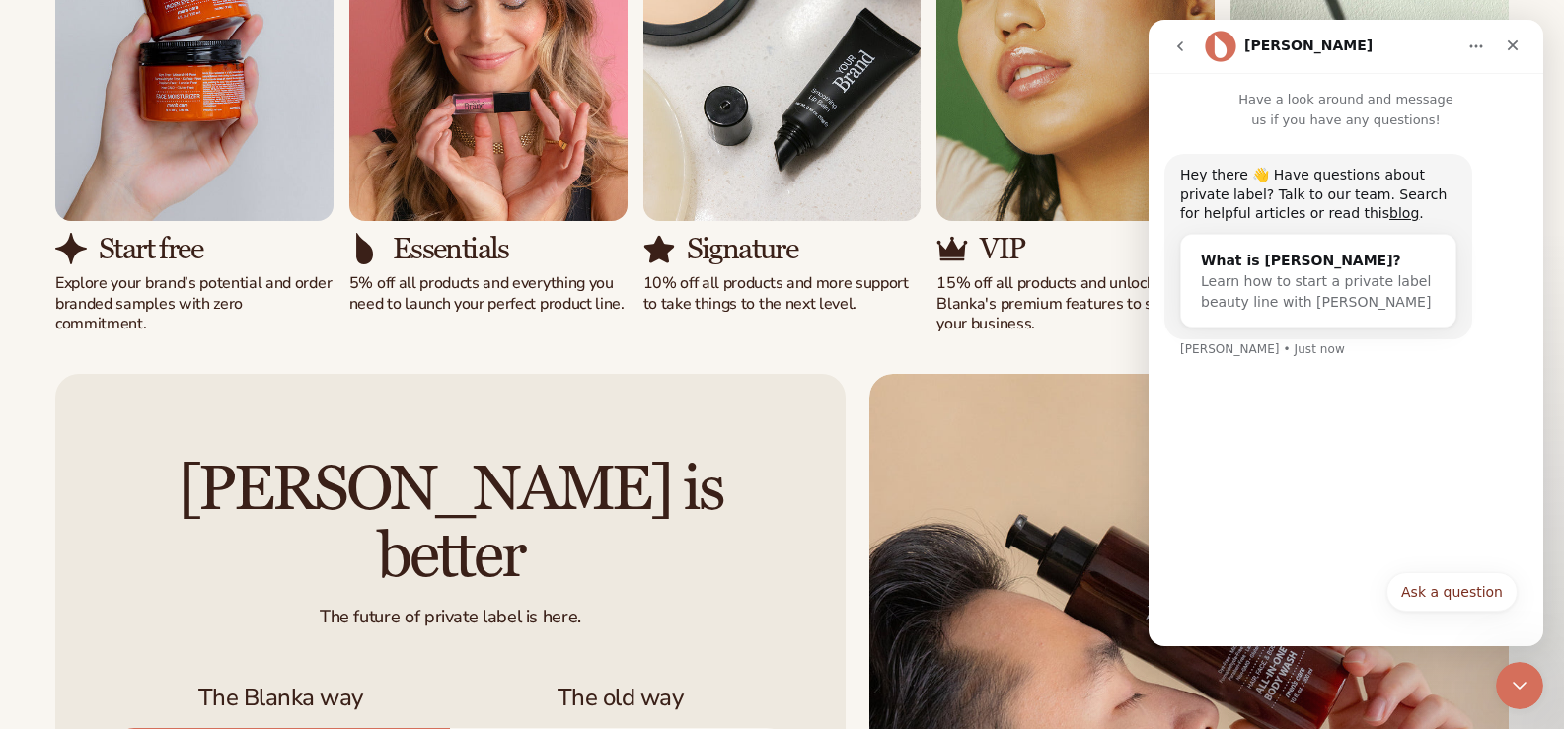
scroll to position [1478, 0]
click at [1179, 43] on icon "go back" at bounding box center [1180, 46] width 16 height 16
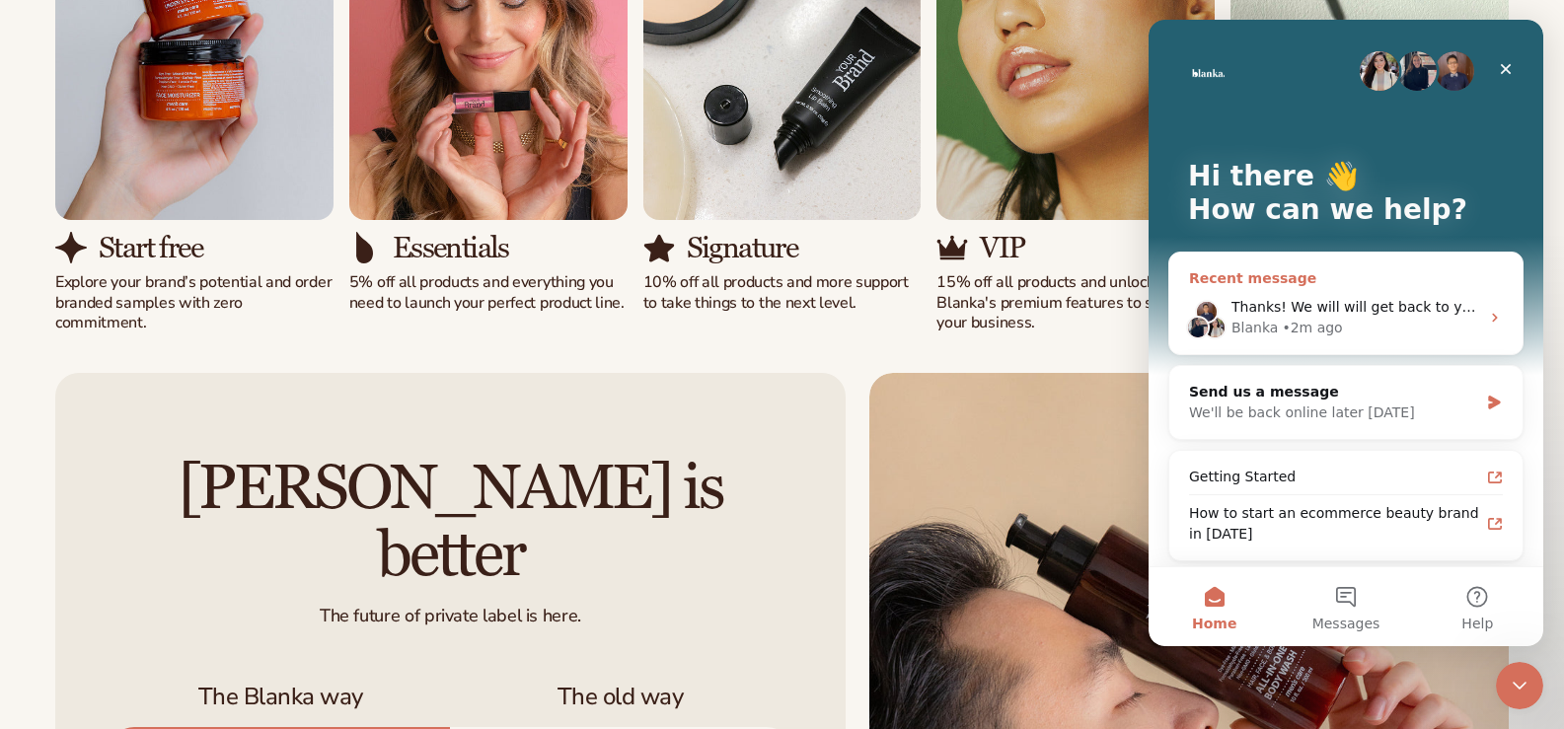
click at [1487, 315] on icon "Intercom messenger" at bounding box center [1495, 318] width 16 height 16
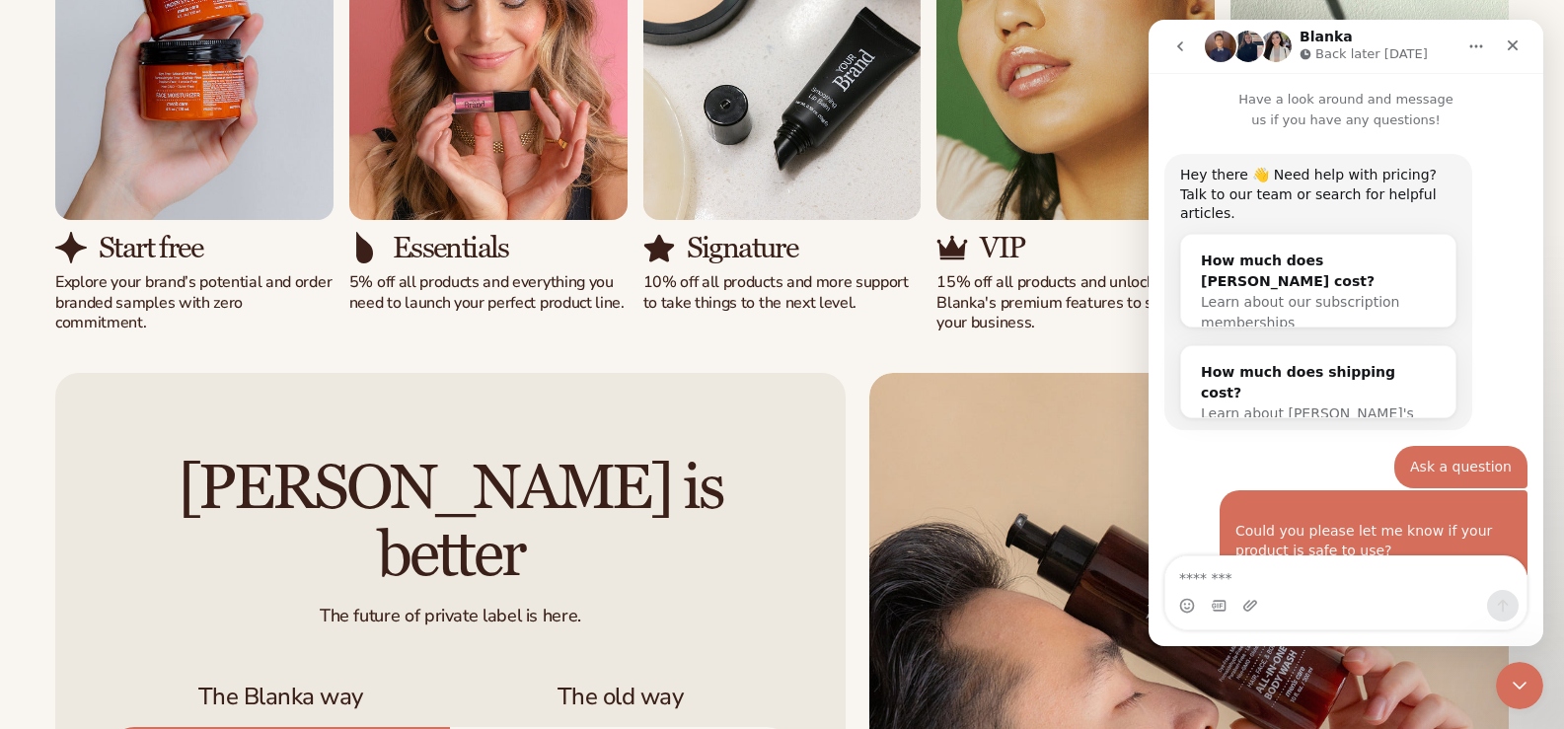
scroll to position [298, 0]
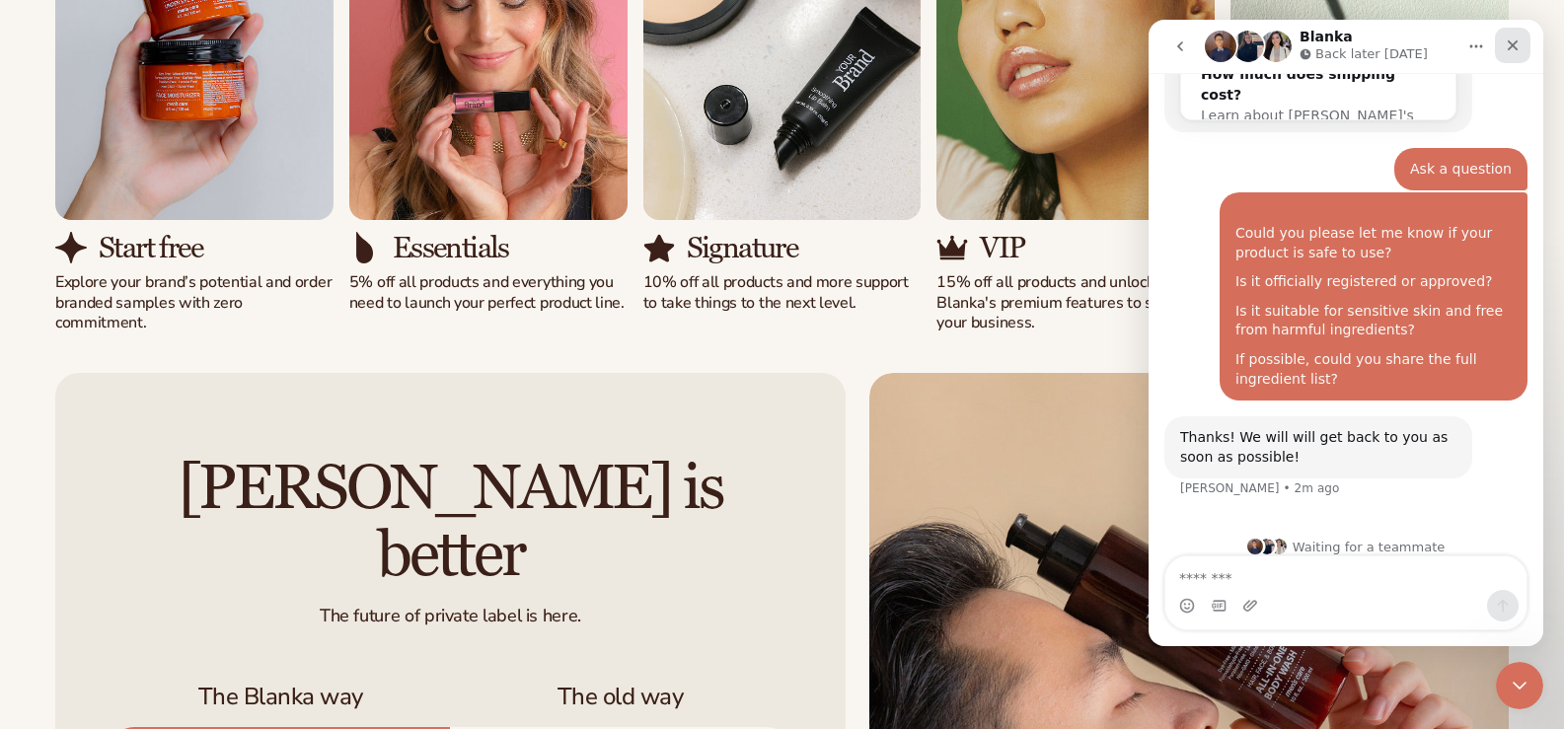
click at [1513, 39] on icon "Close" at bounding box center [1513, 45] width 16 height 16
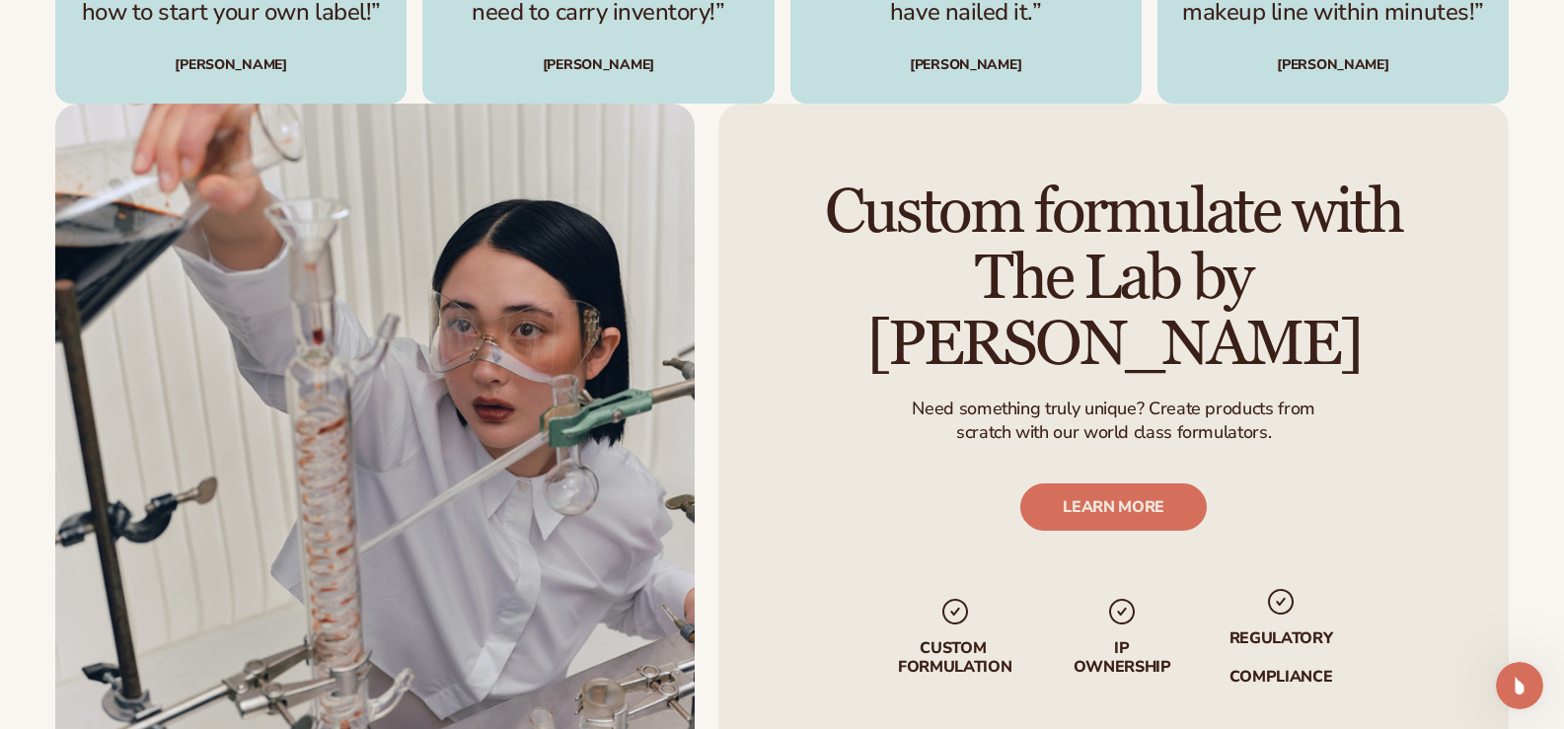
scroll to position [3057, 0]
click at [1086, 520] on link "LEARN MORE" at bounding box center [1113, 506] width 187 height 47
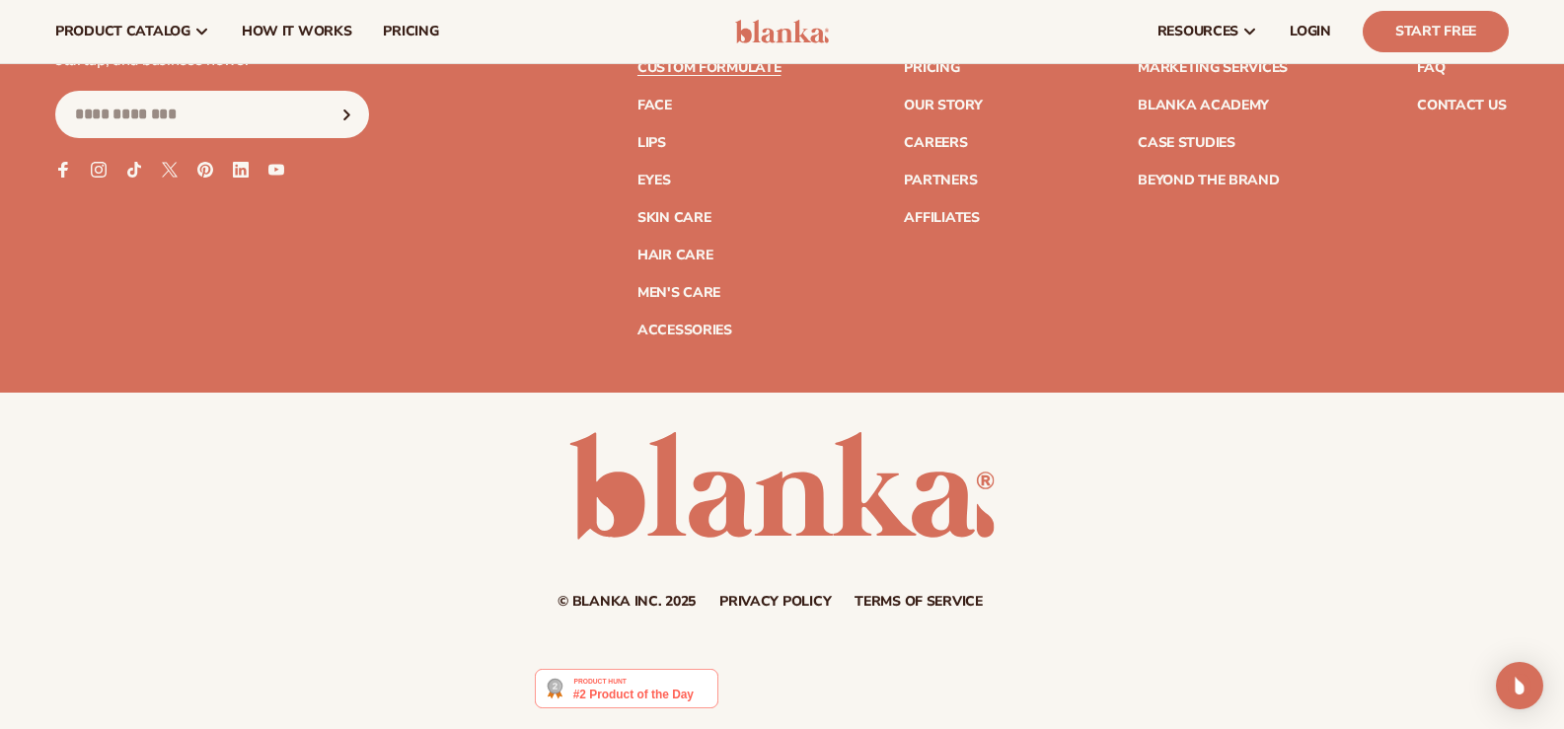
scroll to position [2687, 0]
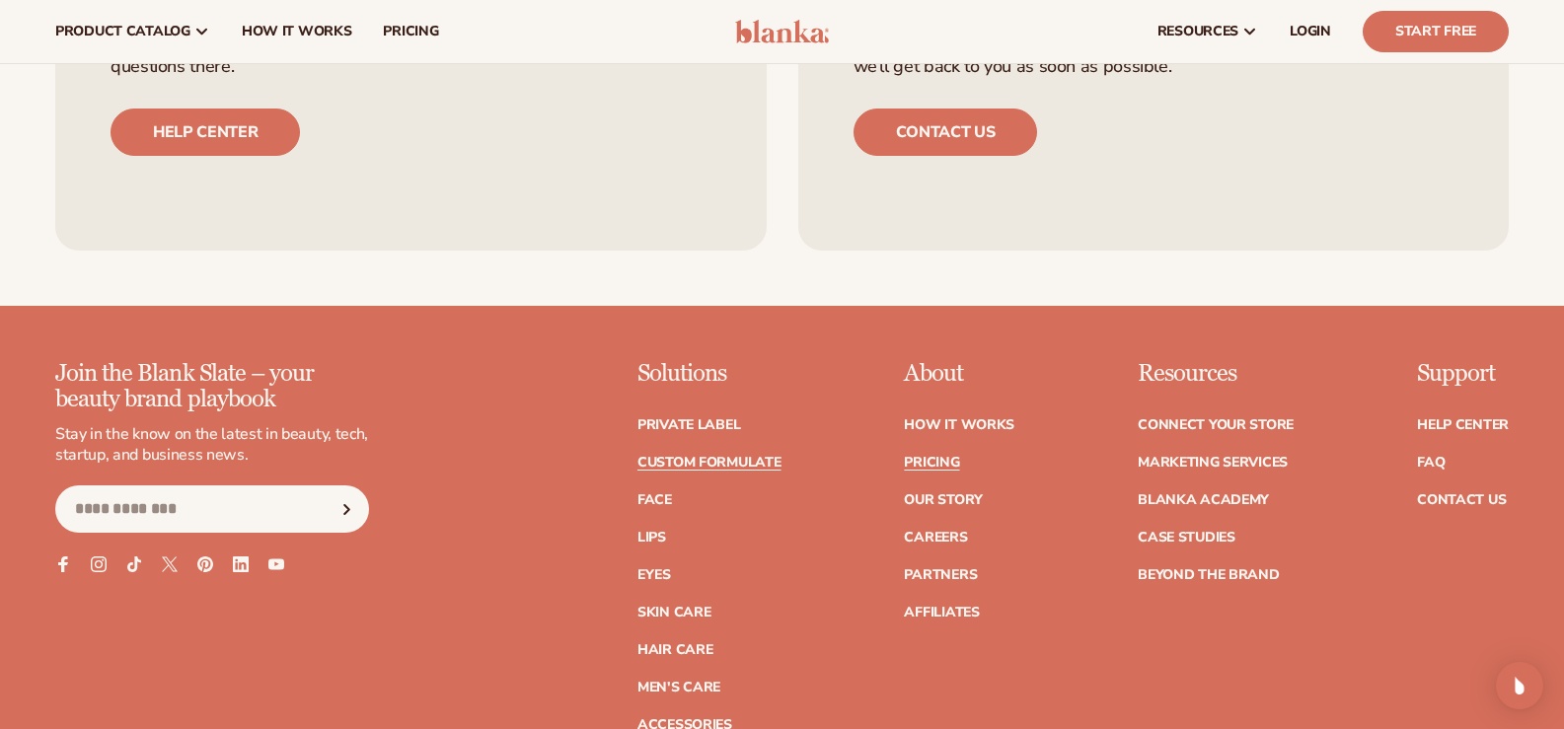
click at [946, 464] on link "Pricing" at bounding box center [931, 463] width 55 height 14
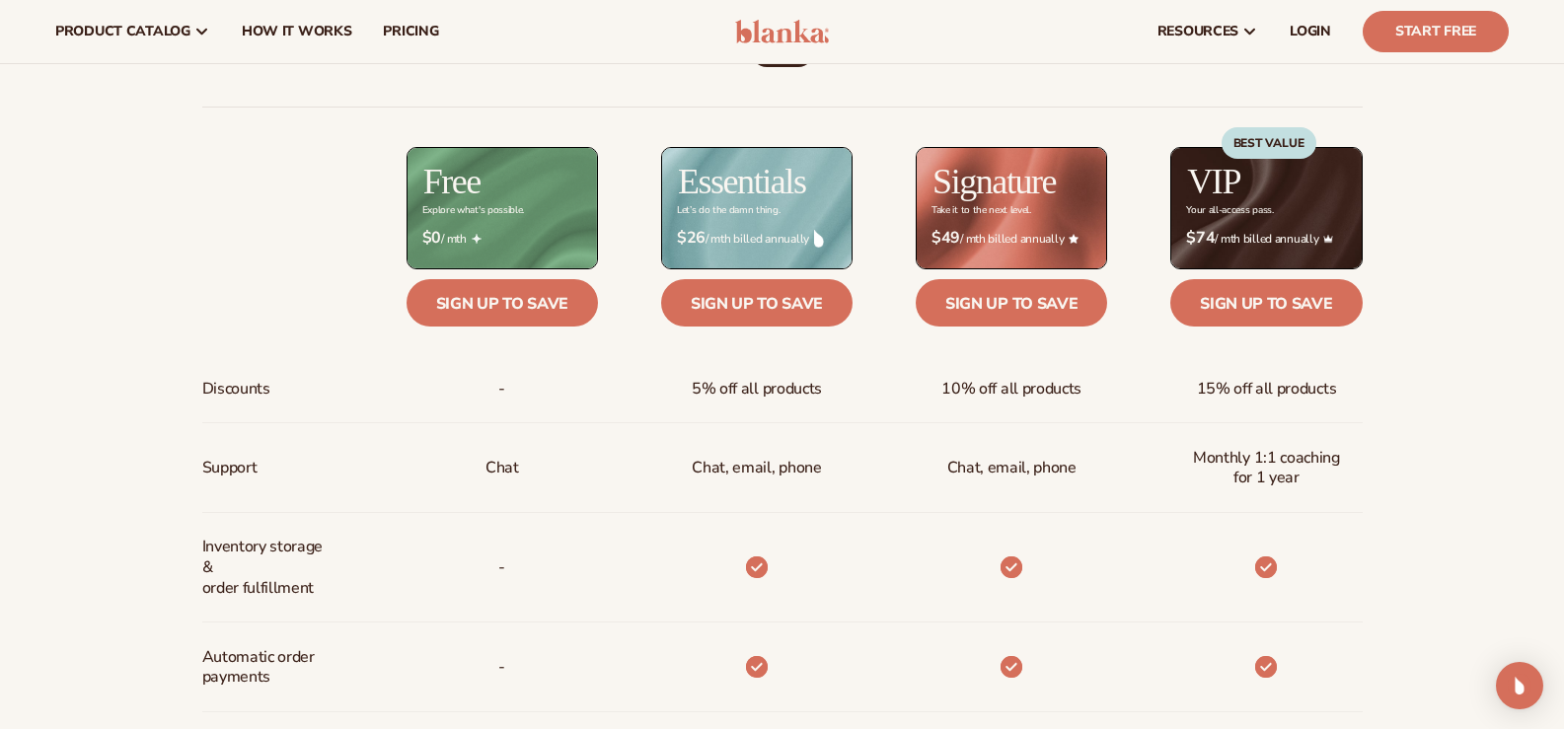
scroll to position [592, 0]
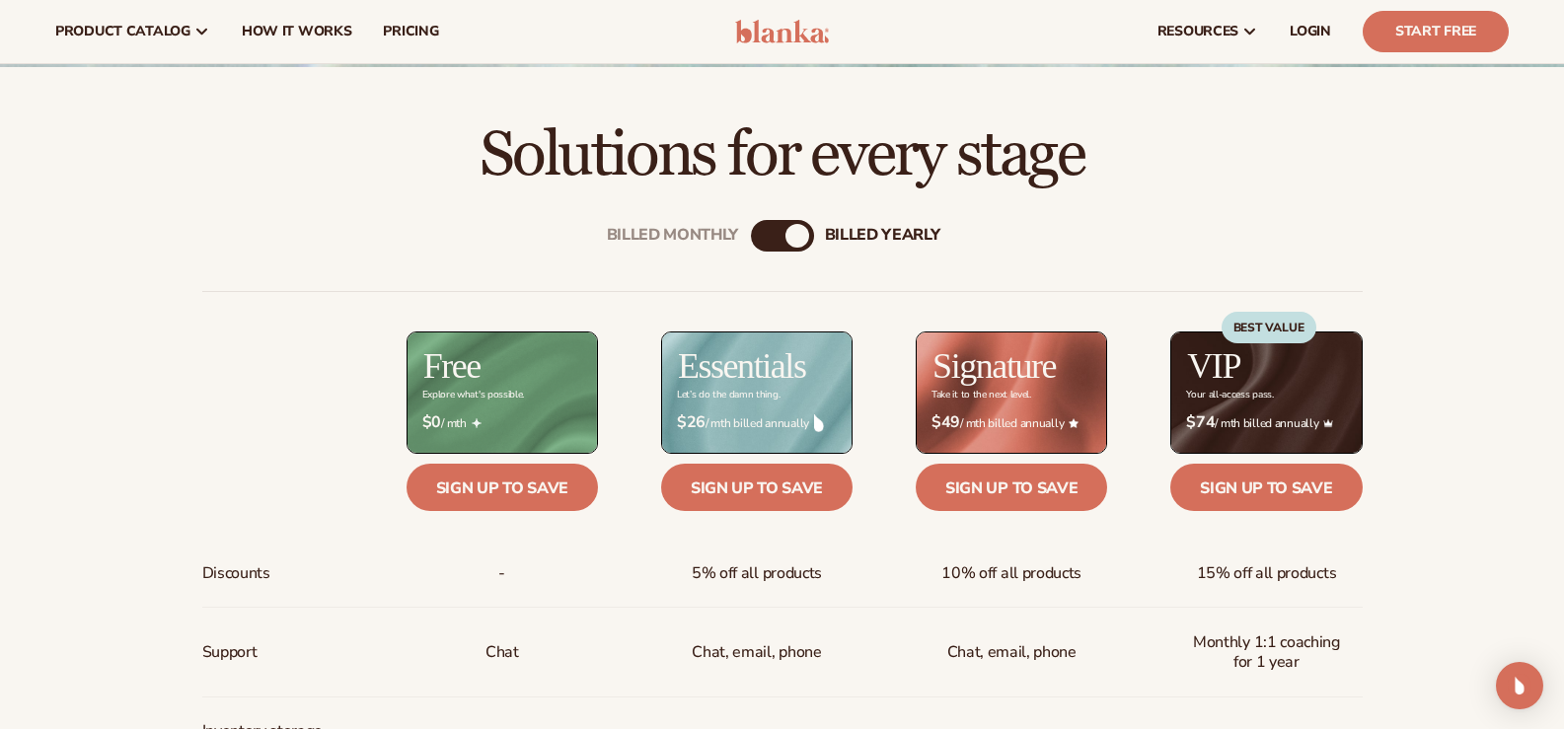
click at [782, 233] on div "Billed Monthly billed Yearly" at bounding box center [782, 236] width 63 height 32
click at [770, 246] on div "Billed Monthly billed Yearly" at bounding box center [782, 236] width 63 height 32
click at [772, 234] on div "Billed Monthly" at bounding box center [763, 236] width 24 height 24
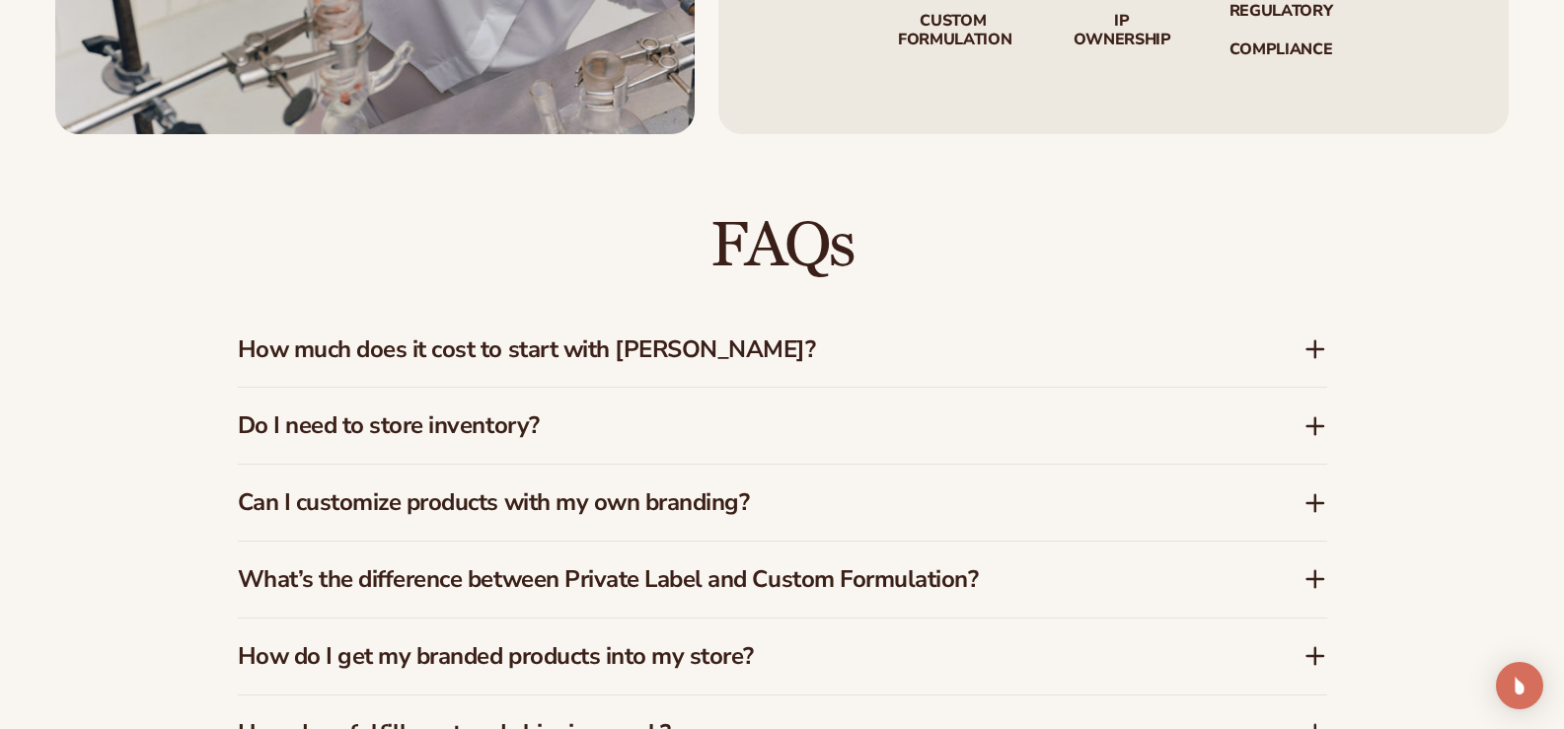
scroll to position [2960, 0]
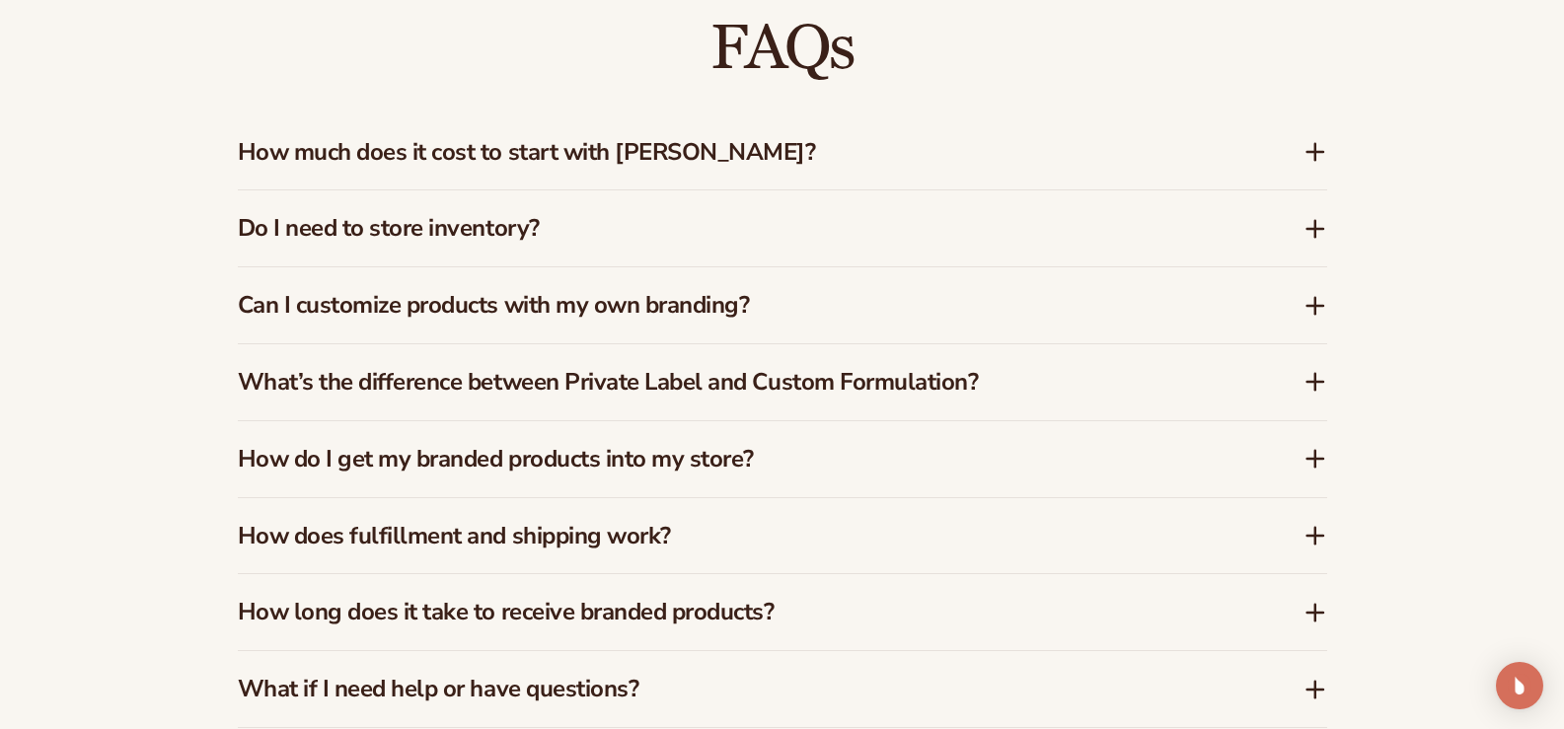
click at [1297, 303] on div "Can I customize products with my own branding?" at bounding box center [771, 305] width 1066 height 29
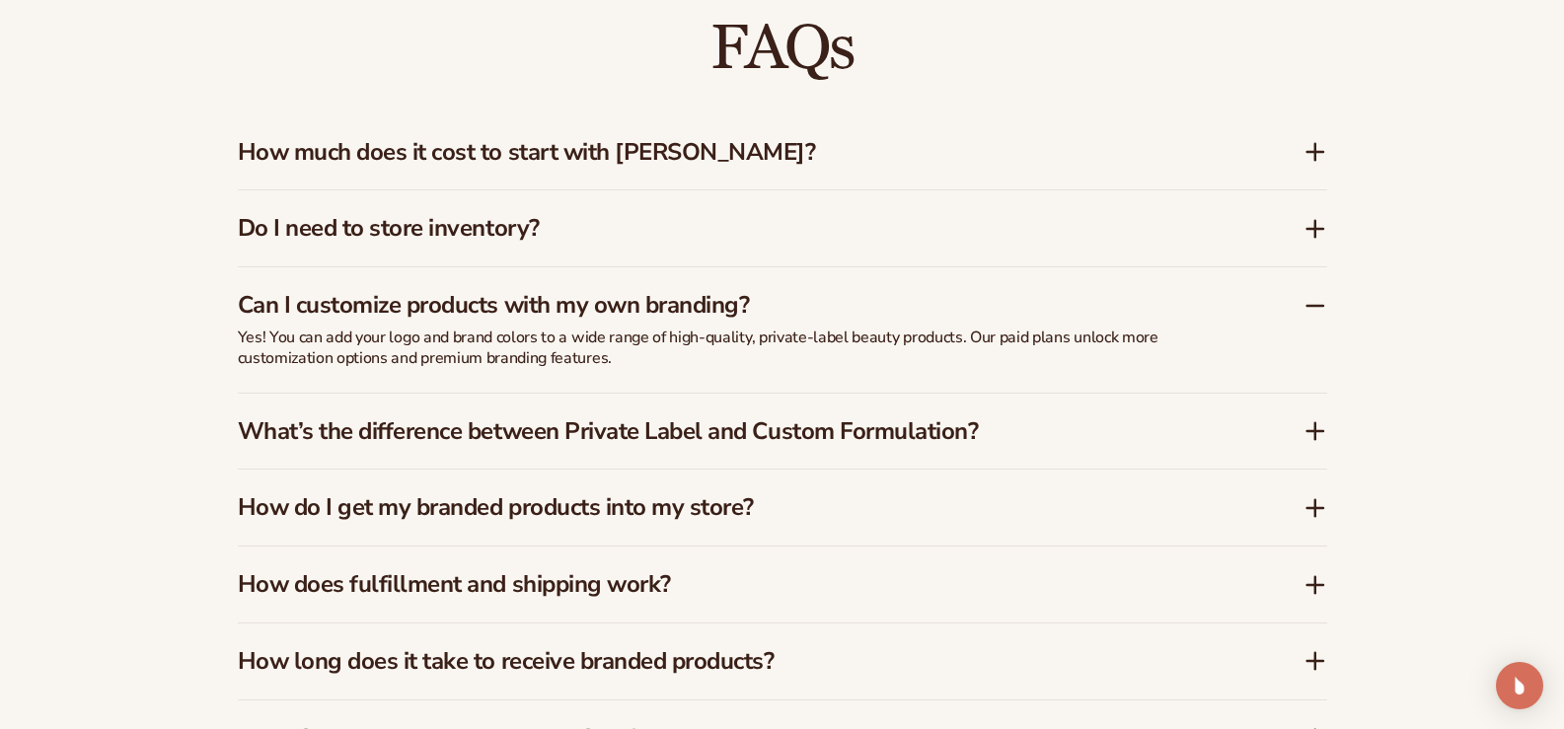
click at [1293, 303] on div "Can I customize products with my own branding?" at bounding box center [771, 305] width 1066 height 29
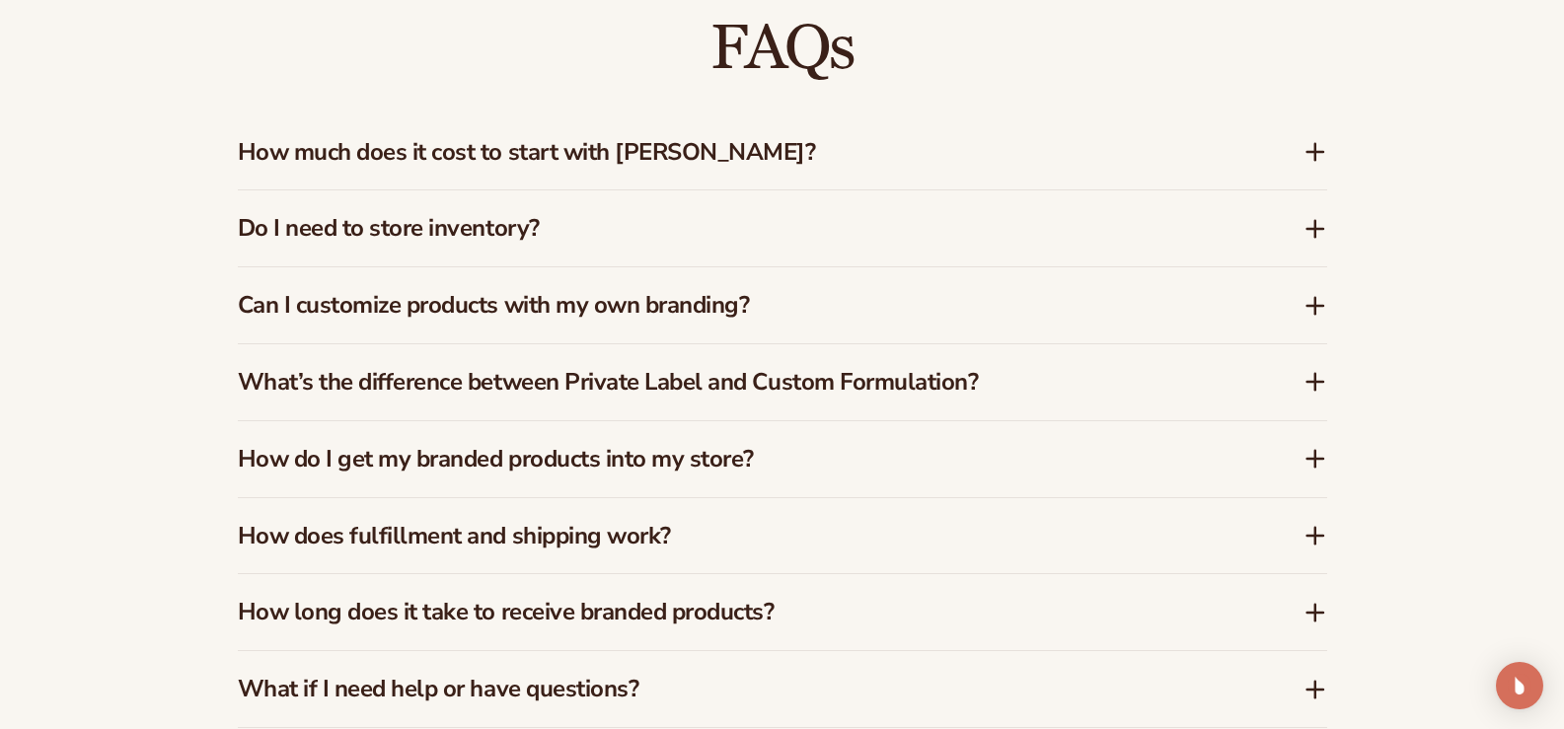
click at [1315, 152] on icon at bounding box center [1315, 152] width 16 height 0
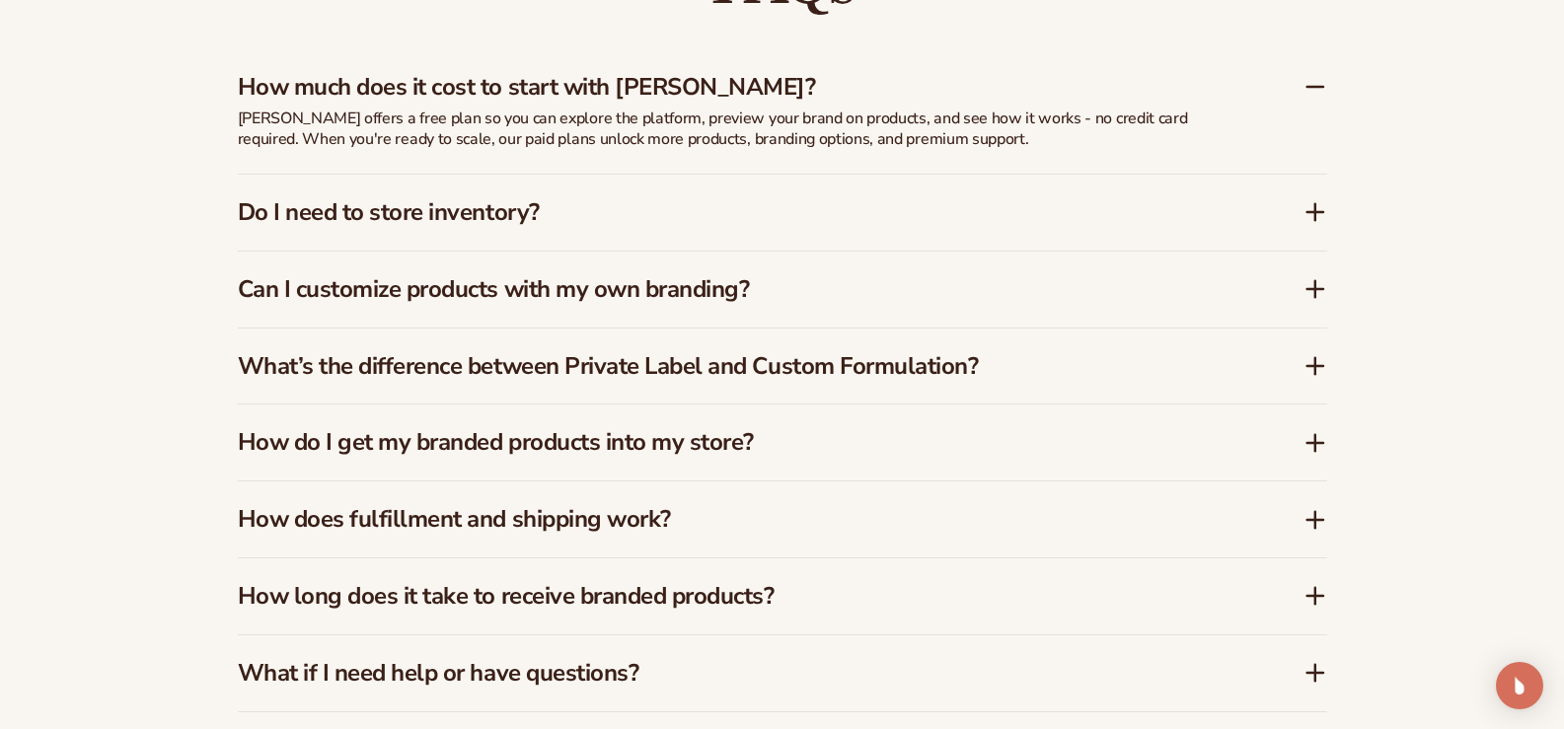
scroll to position [3059, 0]
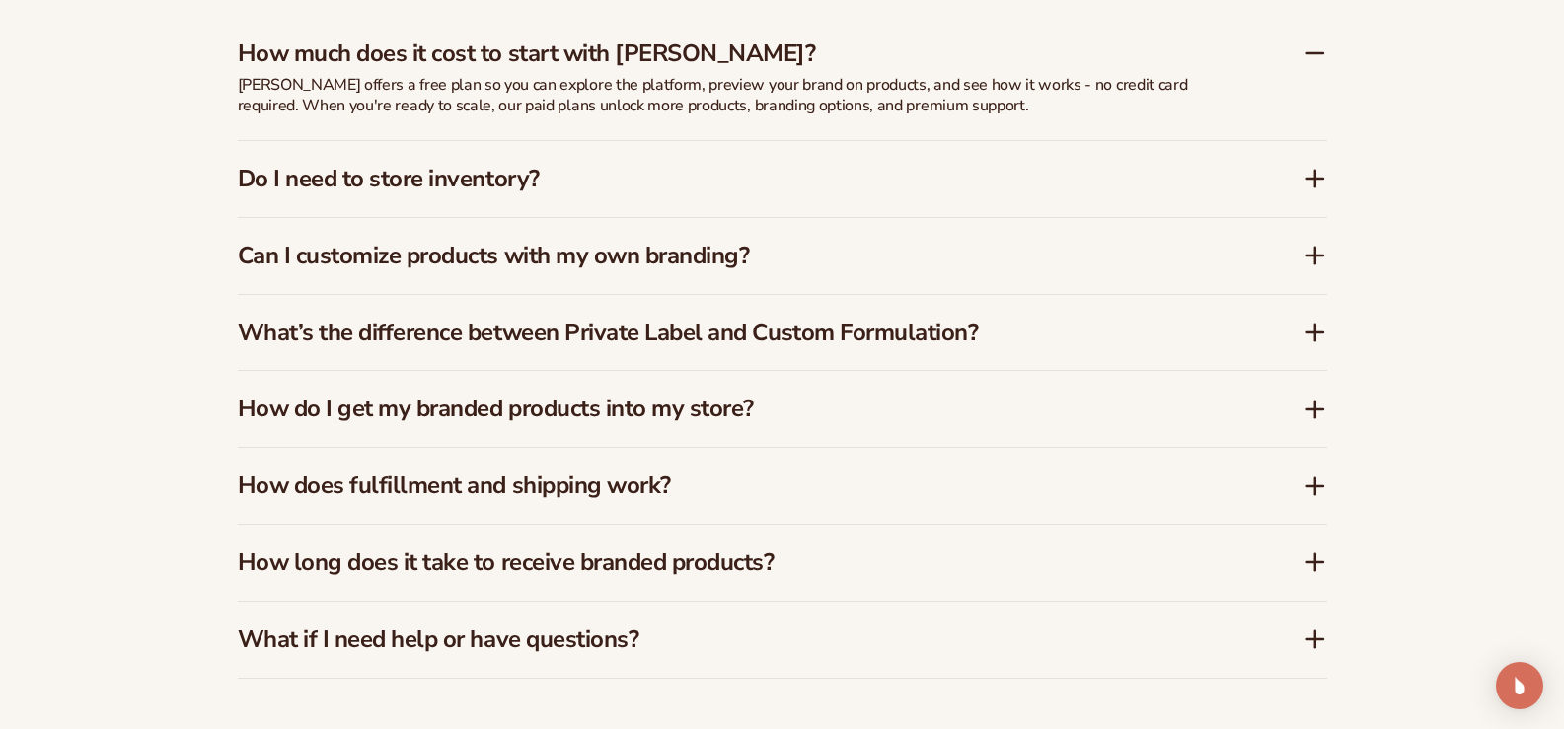
click at [1311, 333] on icon at bounding box center [1315, 333] width 16 height 0
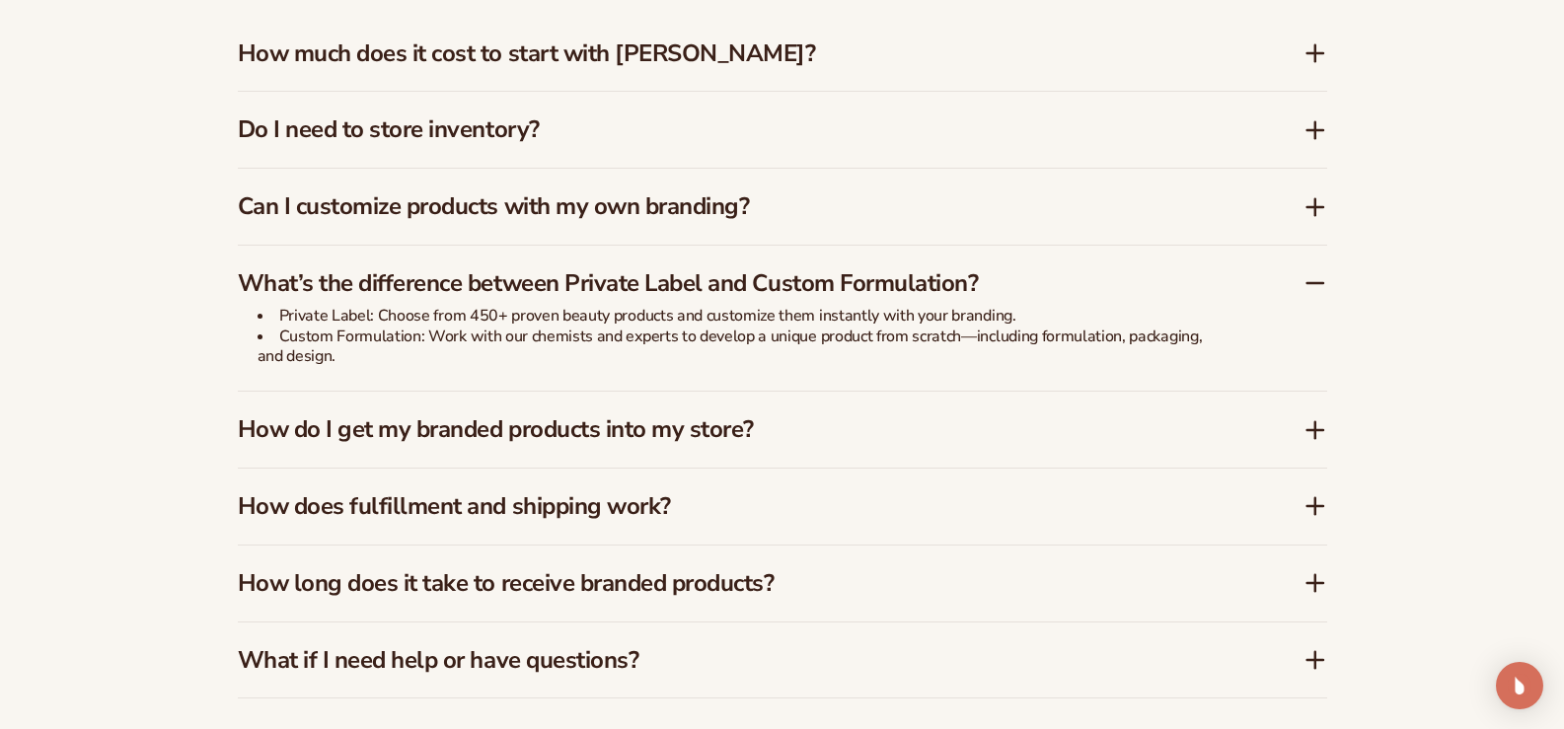
click at [1309, 587] on icon at bounding box center [1316, 583] width 24 height 24
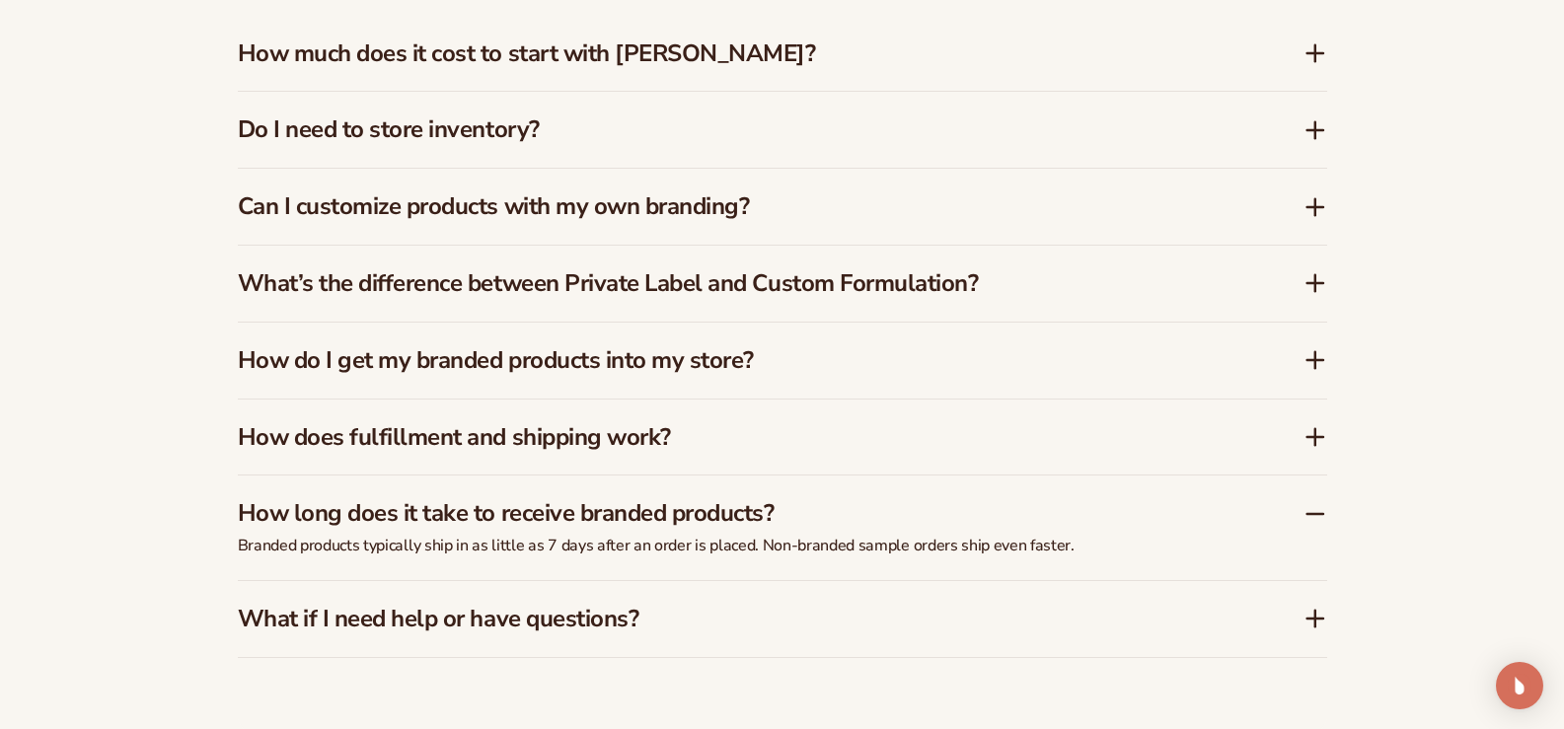
click at [1310, 622] on icon at bounding box center [1316, 619] width 24 height 24
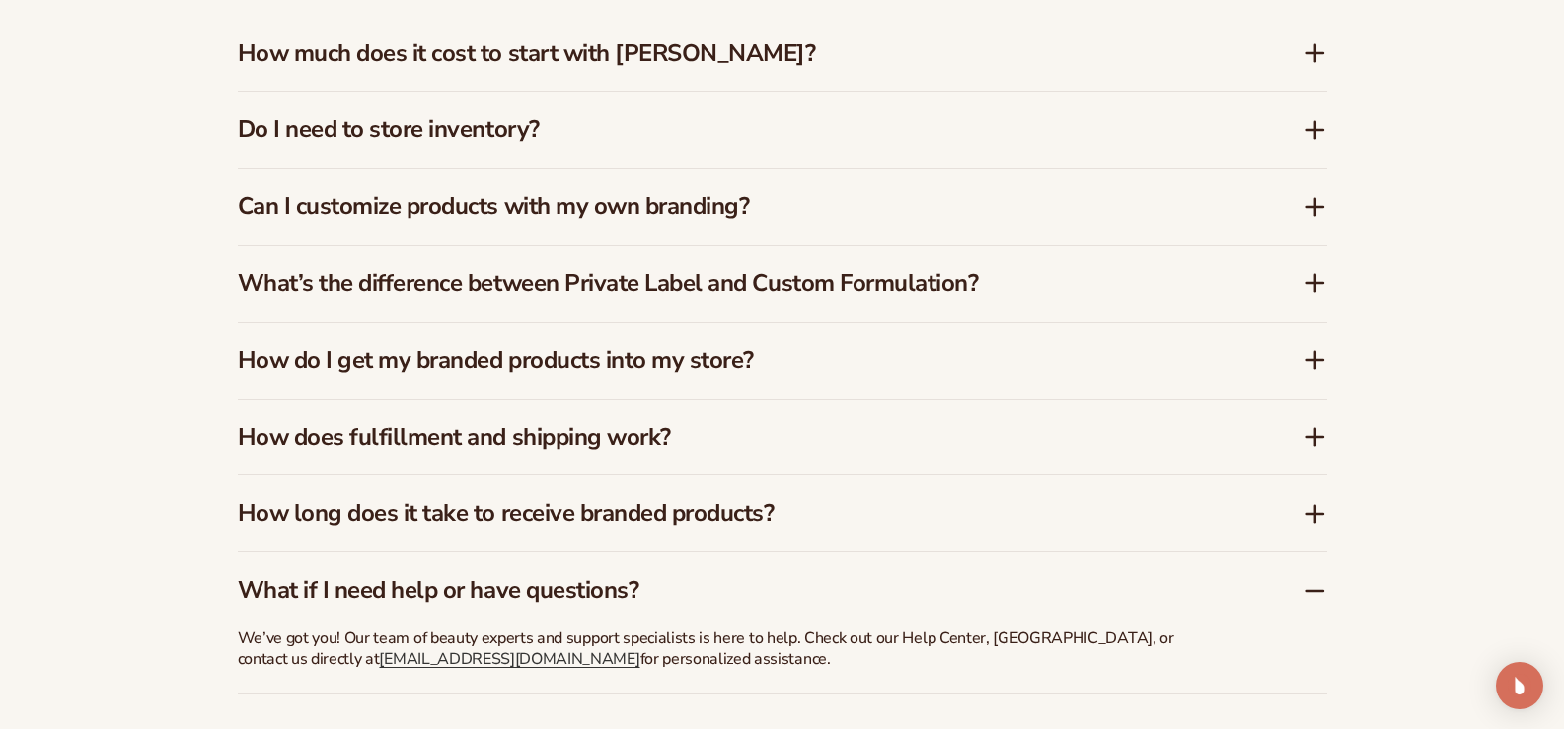
click at [1309, 283] on icon at bounding box center [1315, 283] width 16 height 0
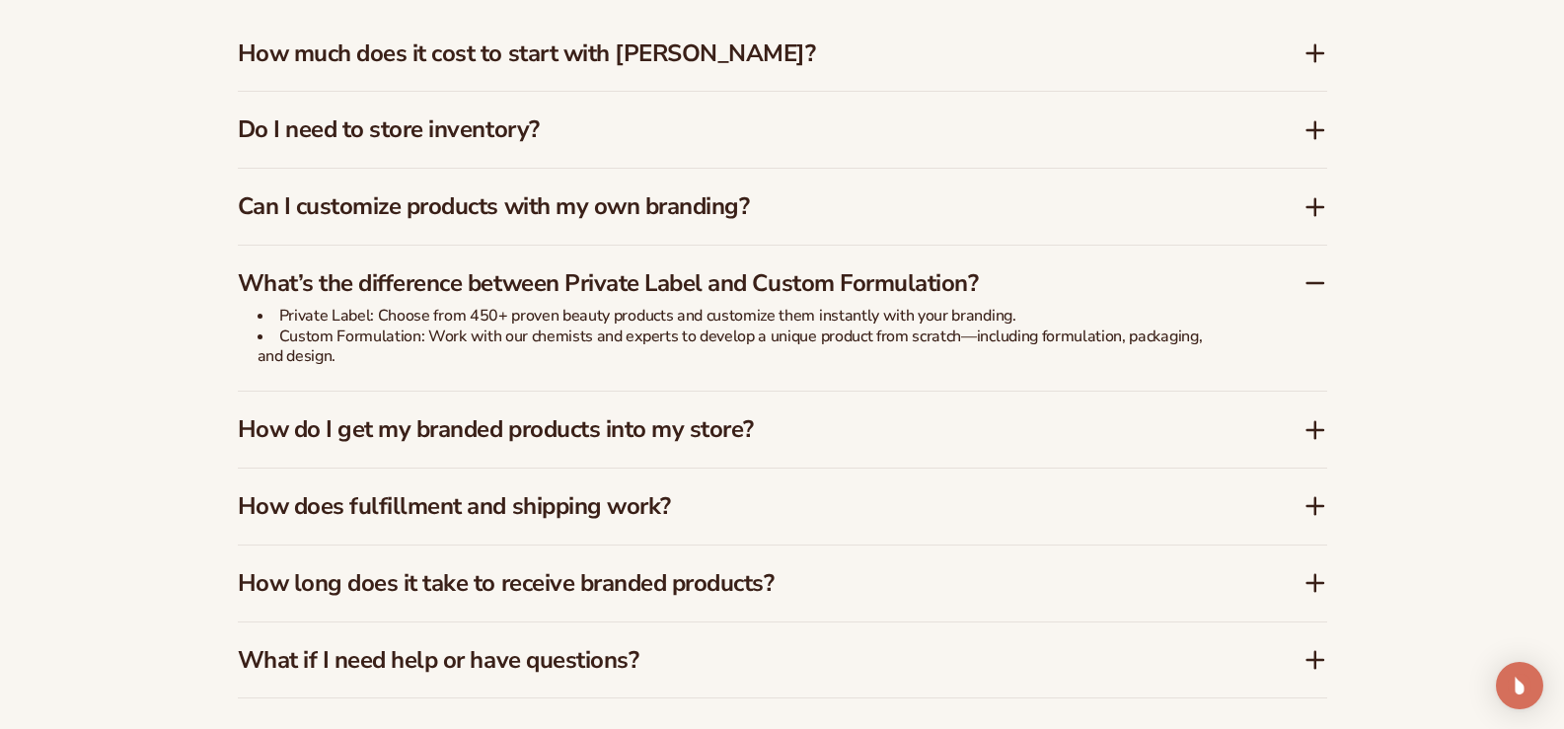
click at [1319, 425] on icon at bounding box center [1316, 430] width 24 height 24
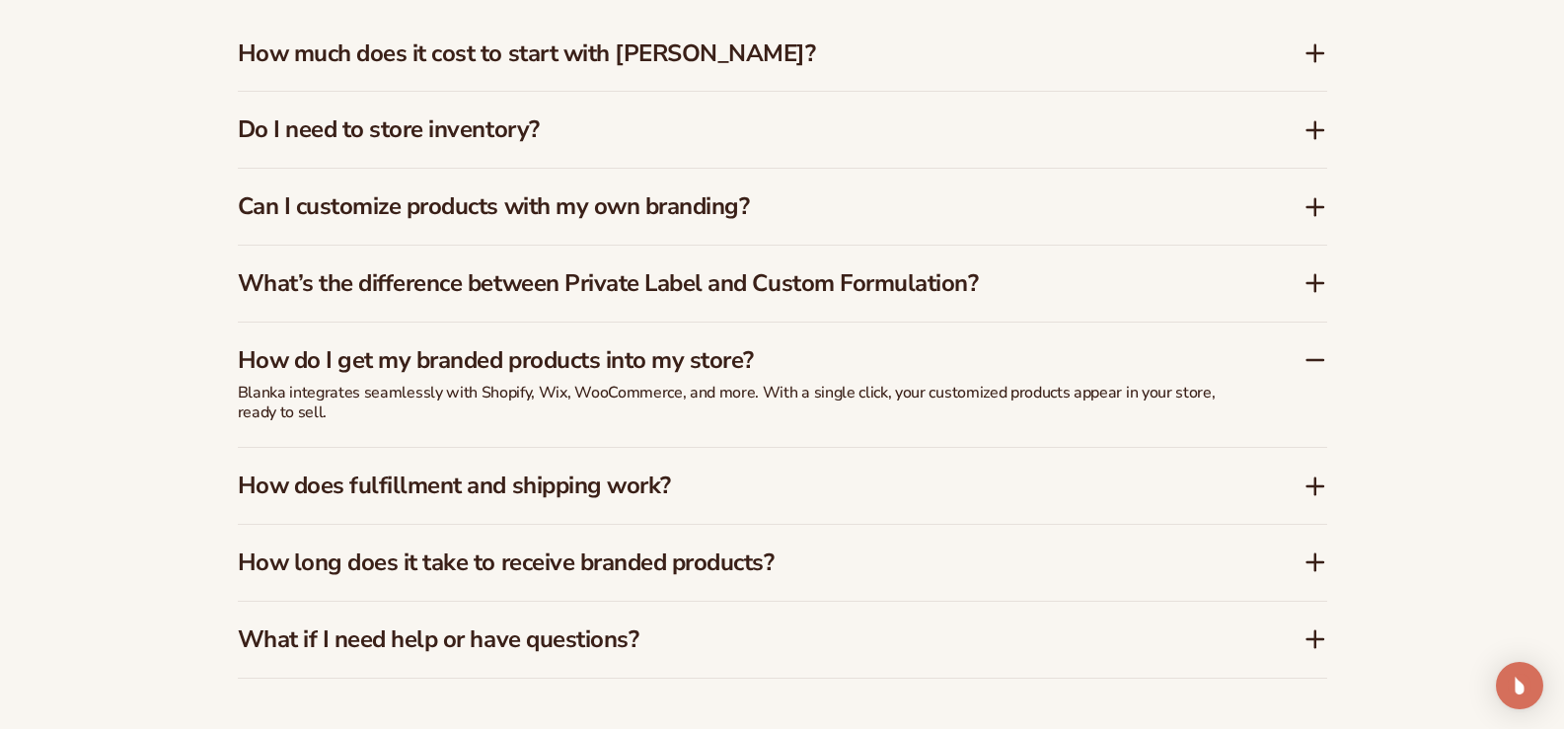
click at [1310, 486] on icon at bounding box center [1315, 486] width 16 height 0
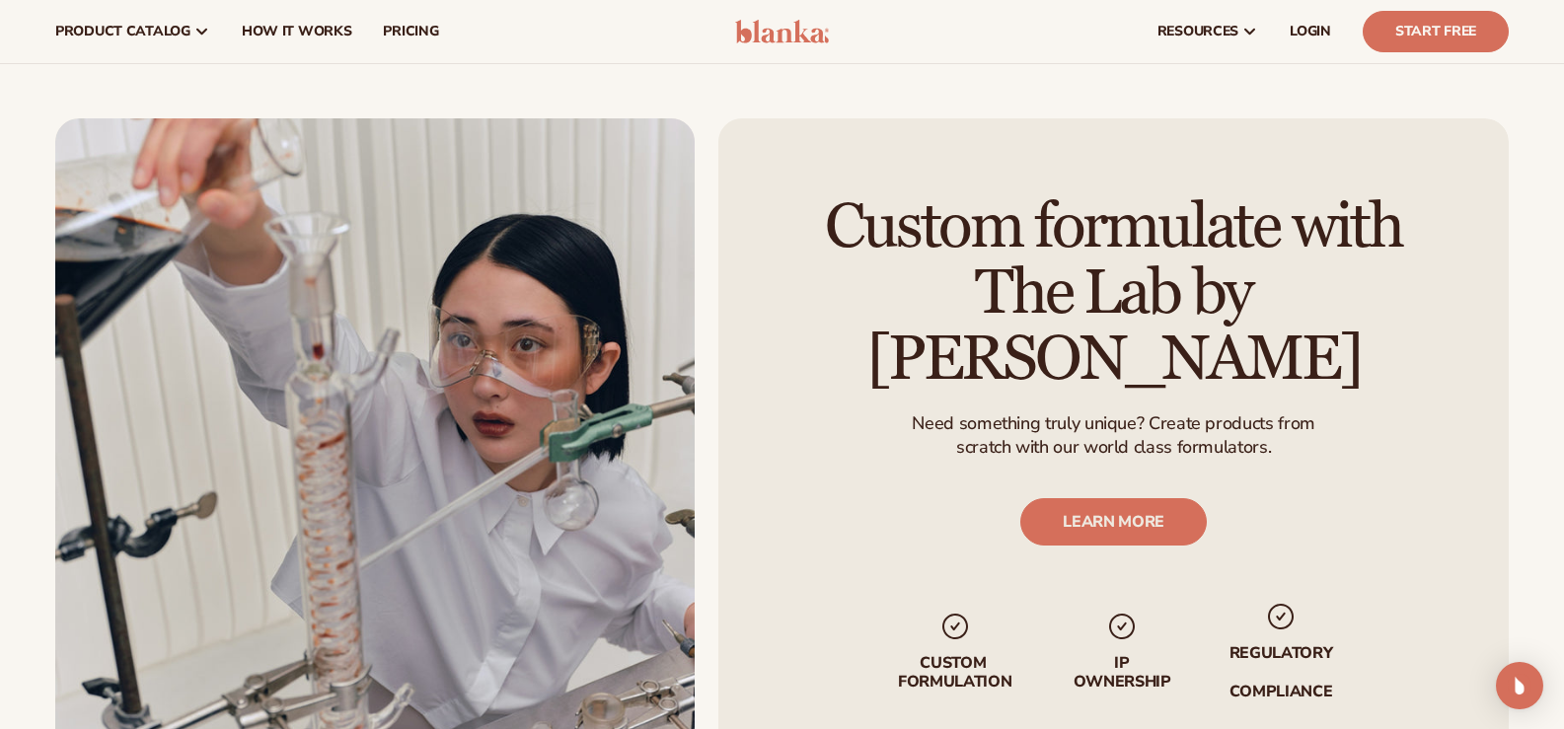
scroll to position [2072, 0]
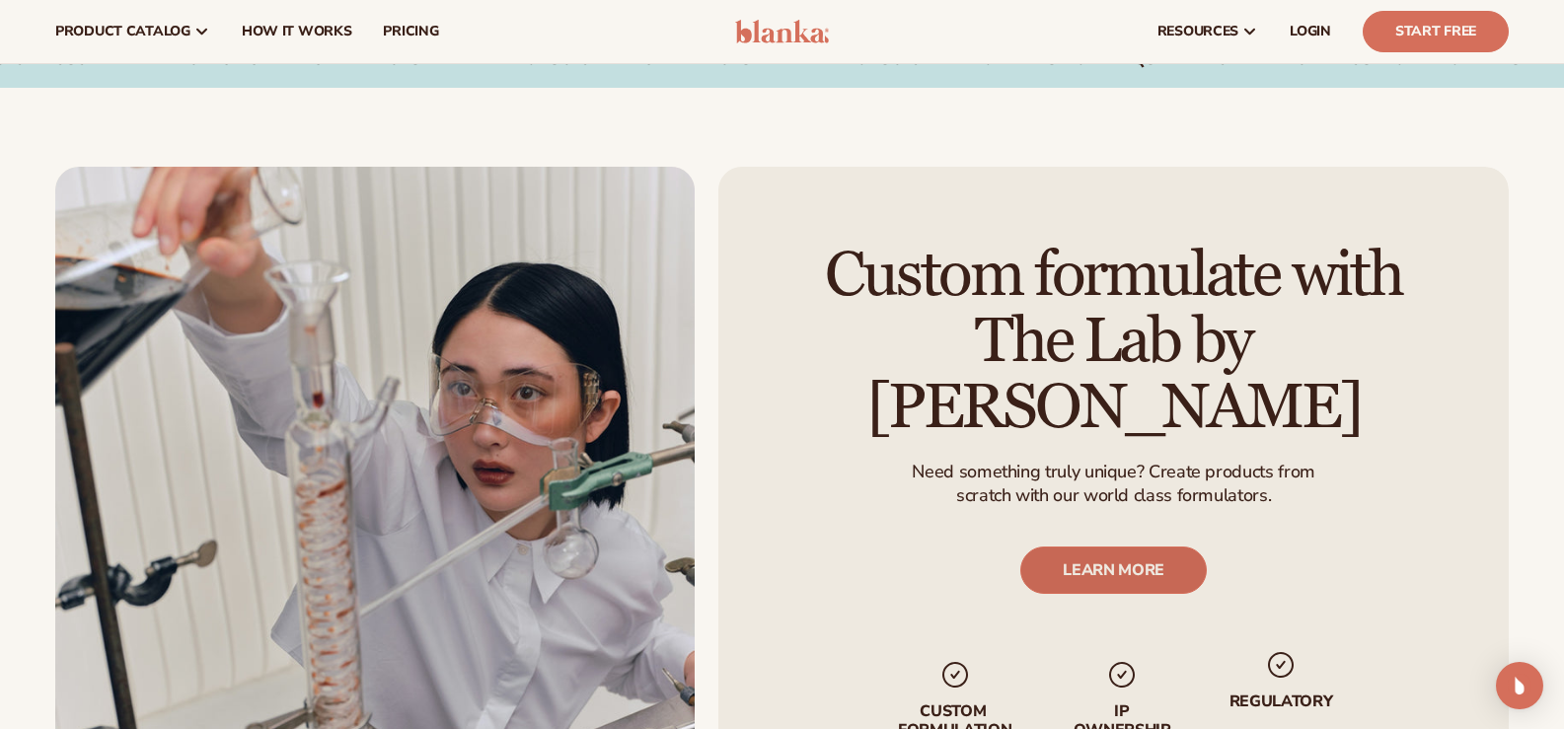
click at [1158, 562] on link "LEARN MORE" at bounding box center [1113, 570] width 187 height 47
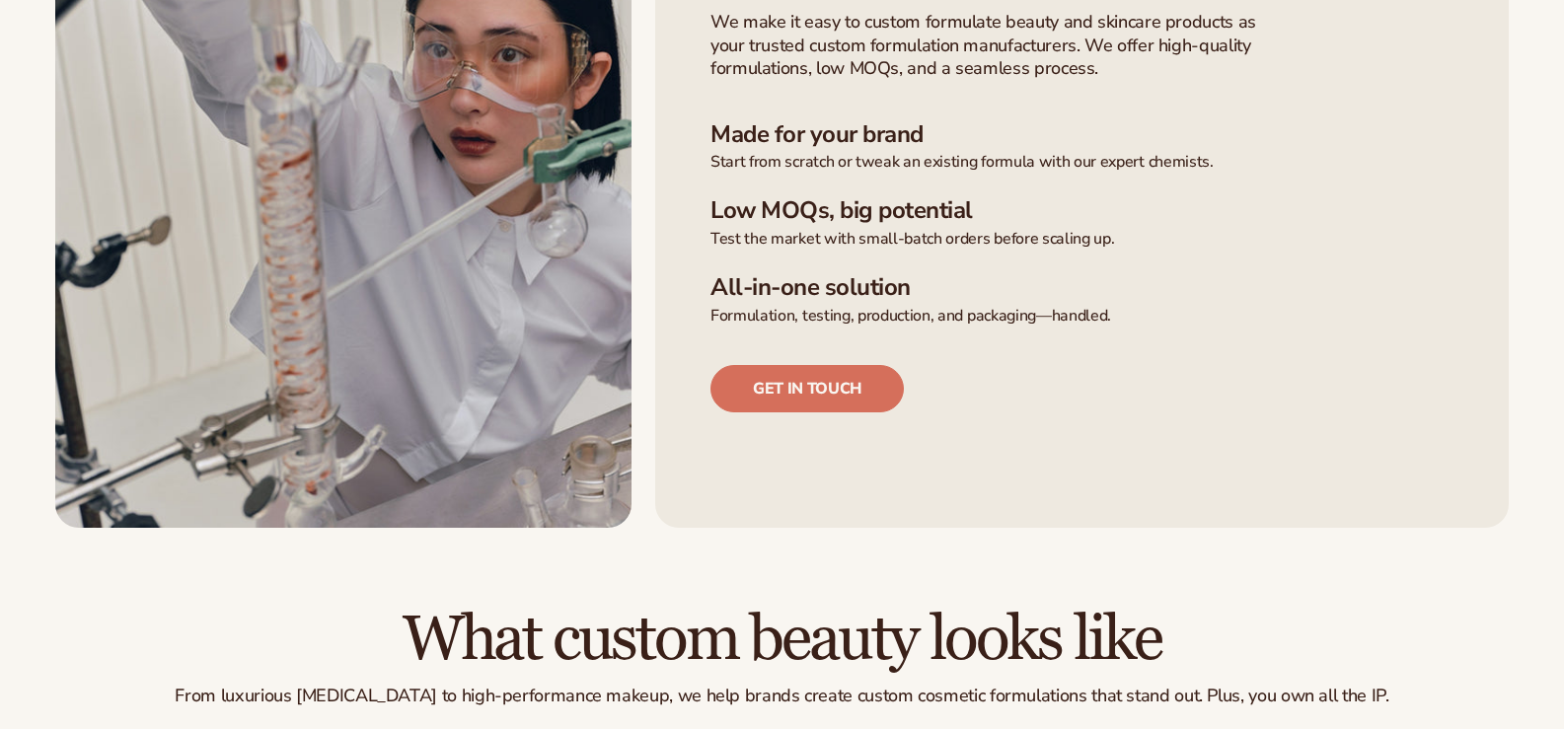
scroll to position [691, 0]
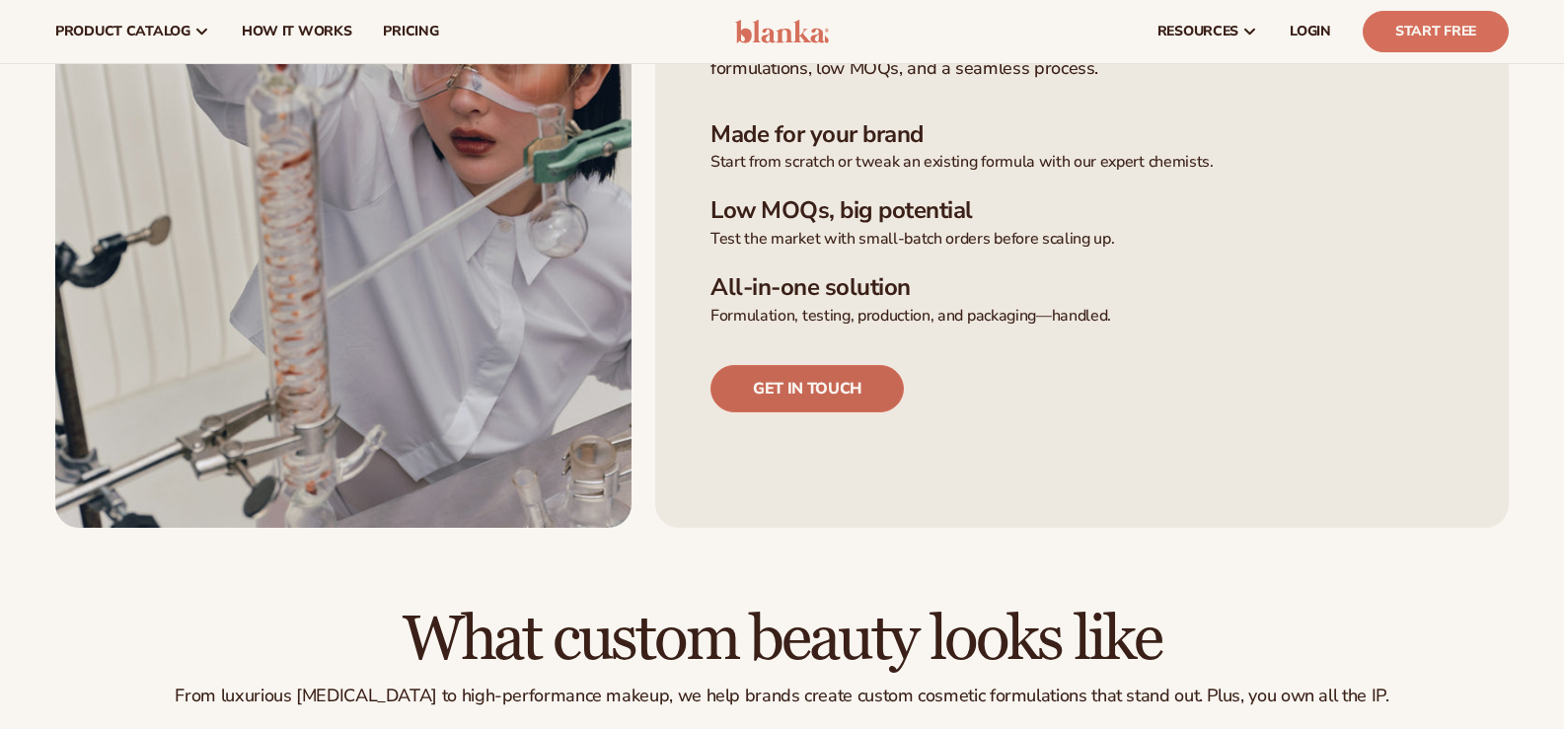
click at [858, 387] on link "Get in touch" at bounding box center [806, 388] width 193 height 47
